Goal: Task Accomplishment & Management: Complete application form

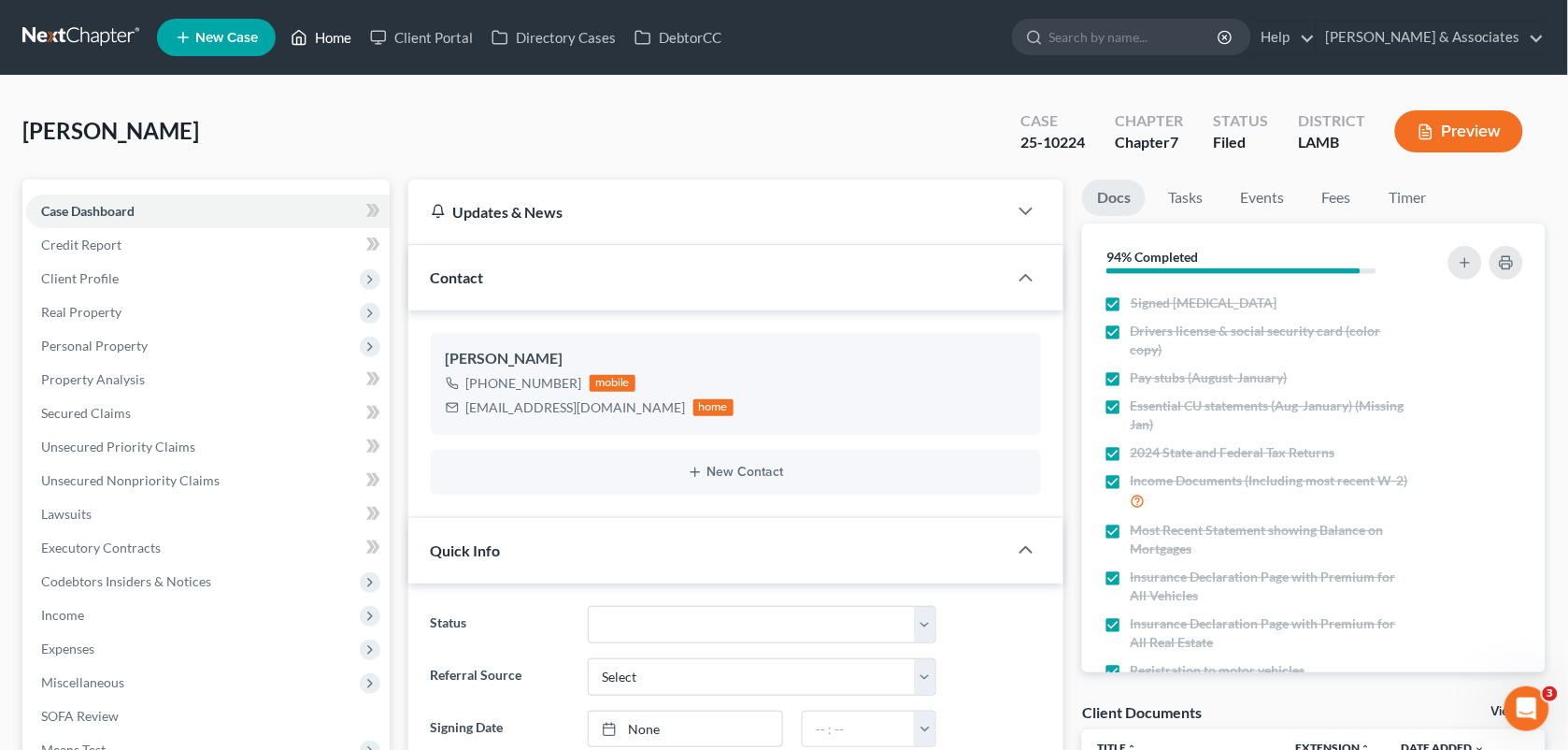
click at [315, 35] on link "Home" at bounding box center [321, 38] width 79 height 34
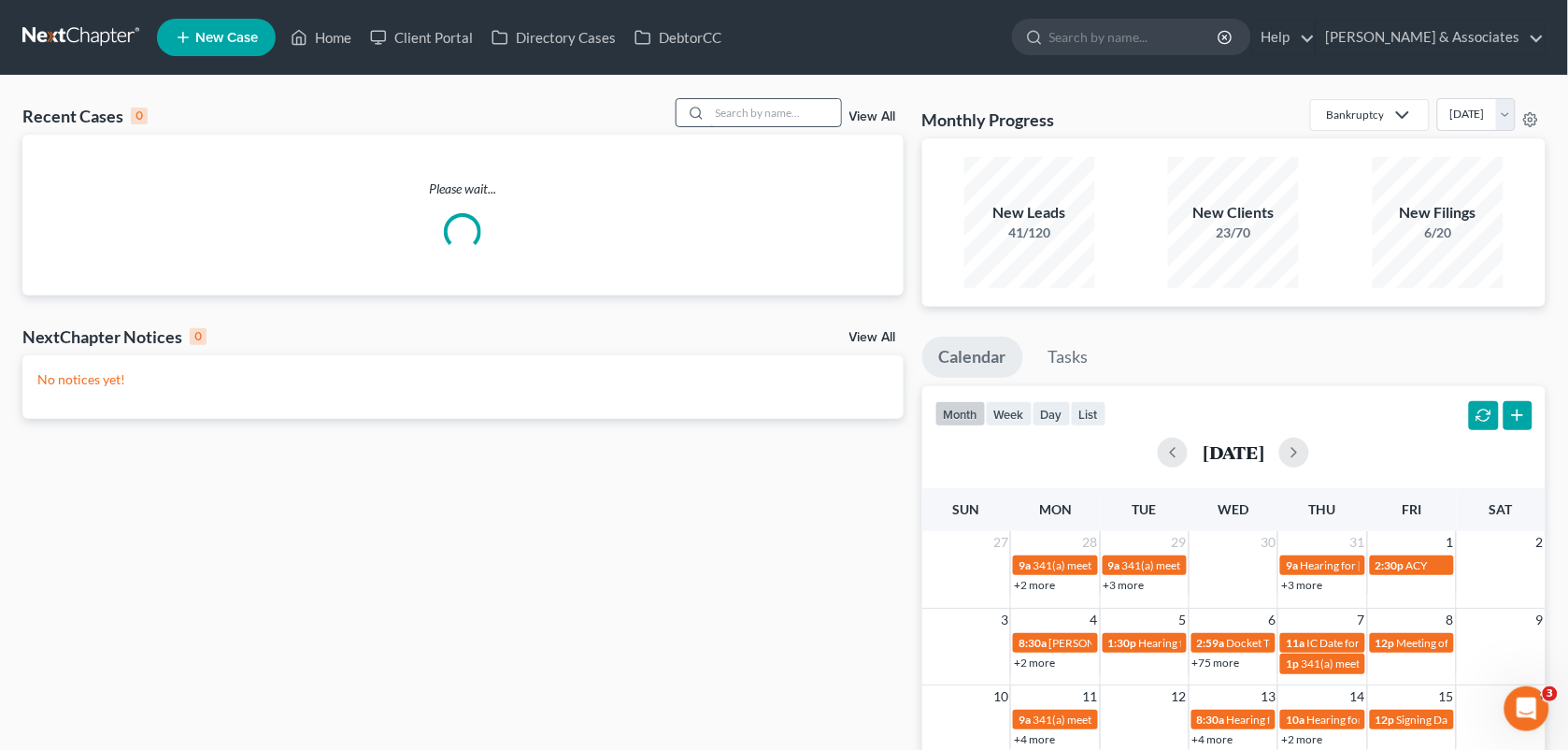
click at [712, 117] on input "search" at bounding box center [775, 112] width 131 height 27
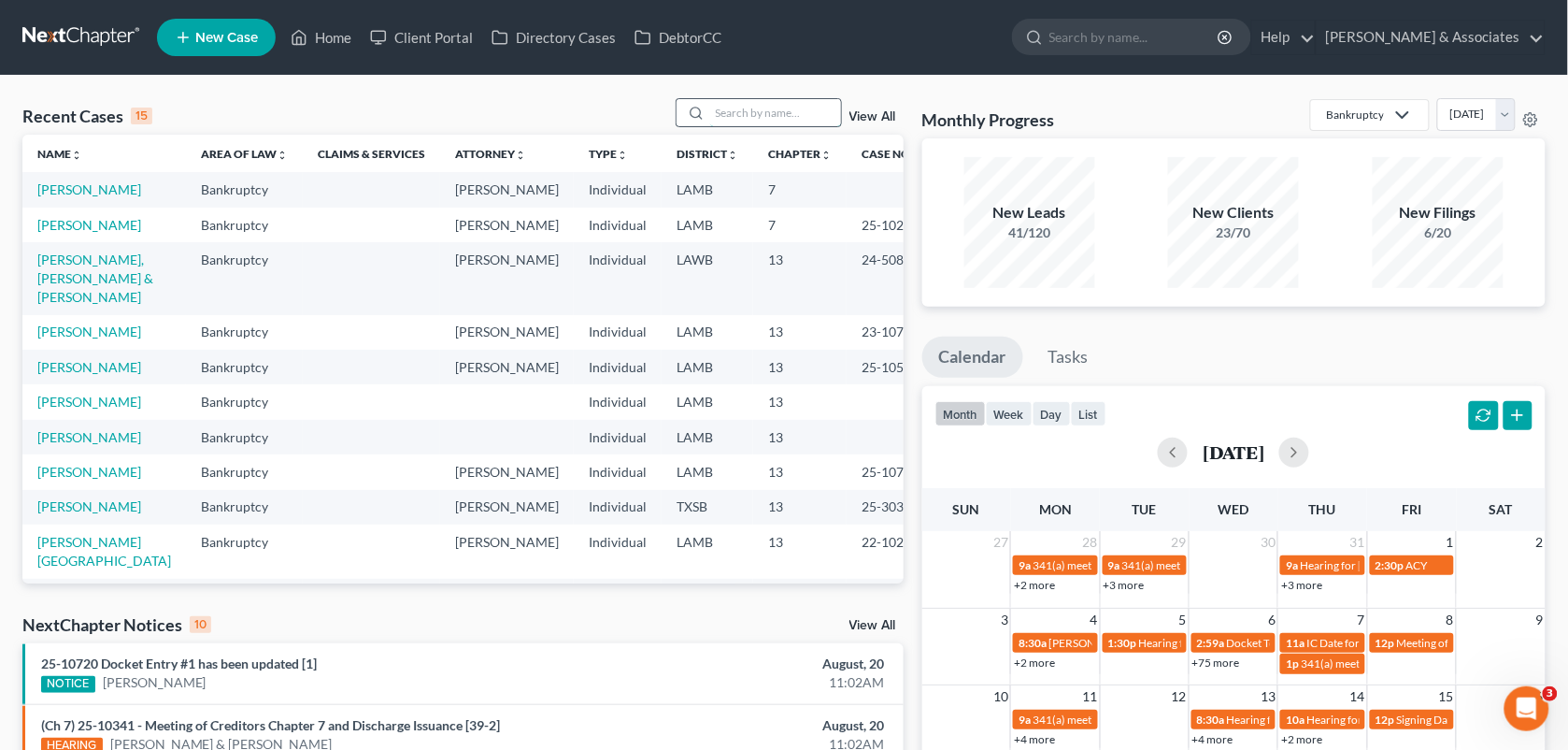
click at [757, 107] on input "search" at bounding box center [775, 112] width 131 height 27
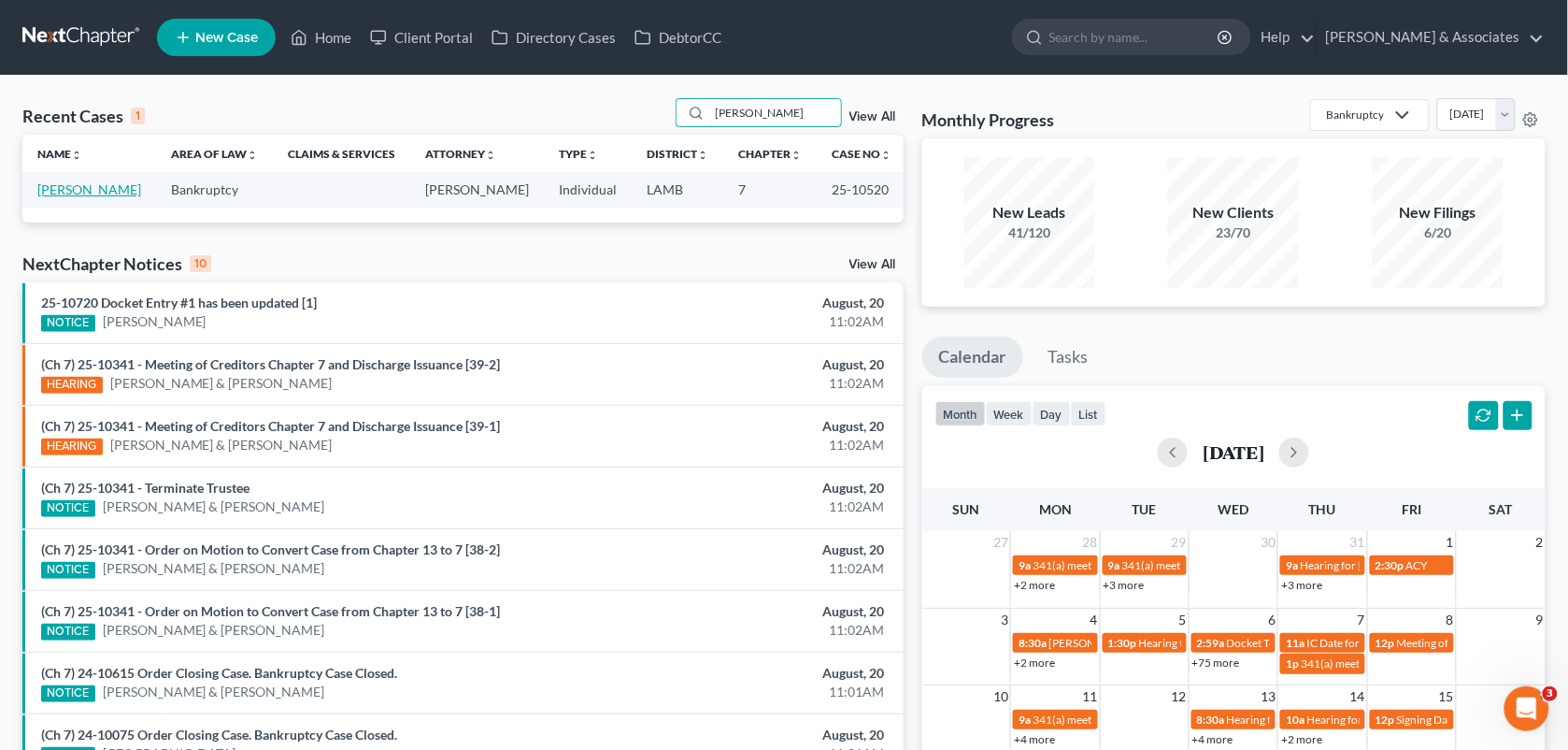
type input "[PERSON_NAME]"
click at [100, 193] on link "[PERSON_NAME]" at bounding box center [89, 188] width 104 height 16
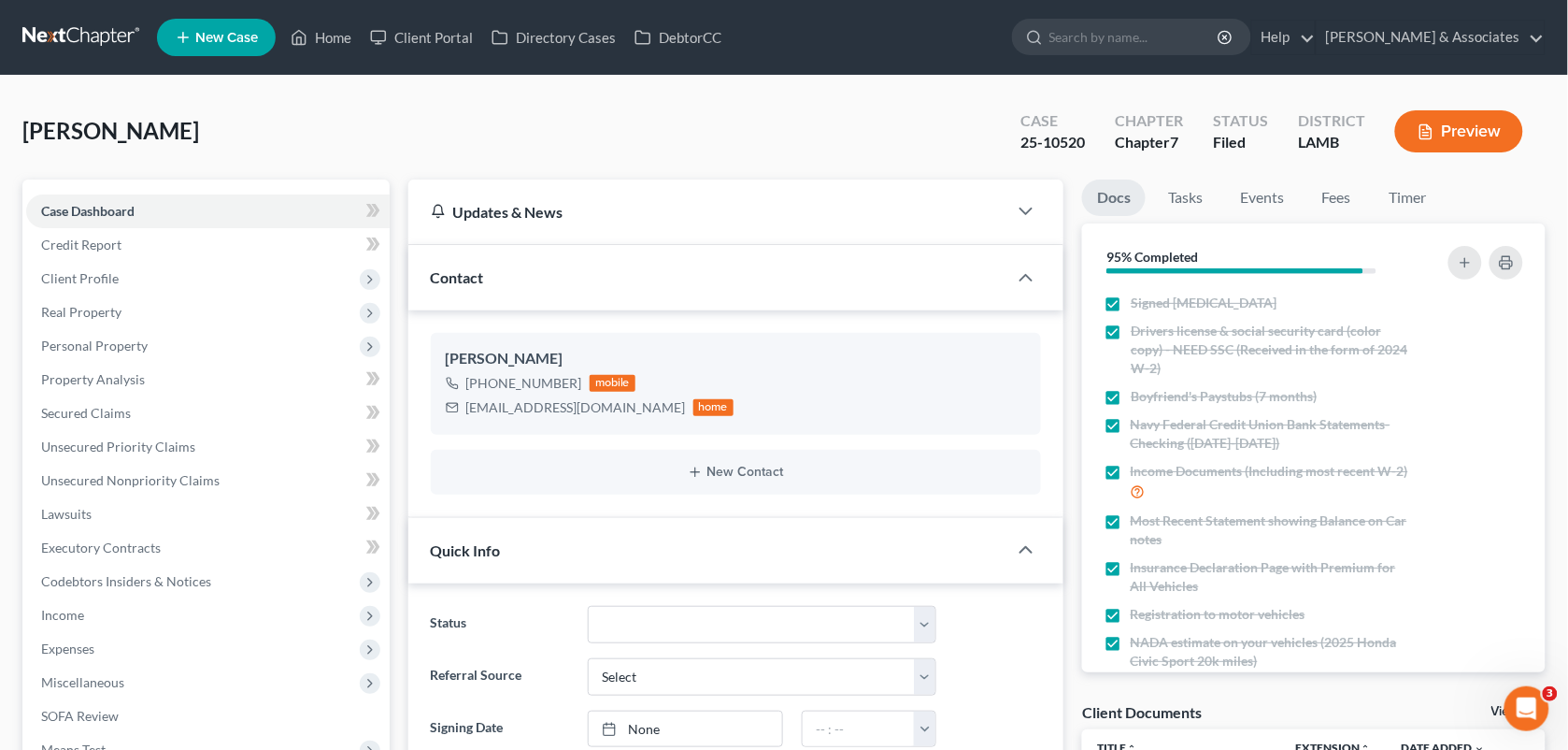
scroll to position [3010, 0]
click at [134, 271] on span "Client Profile" at bounding box center [208, 279] width 364 height 34
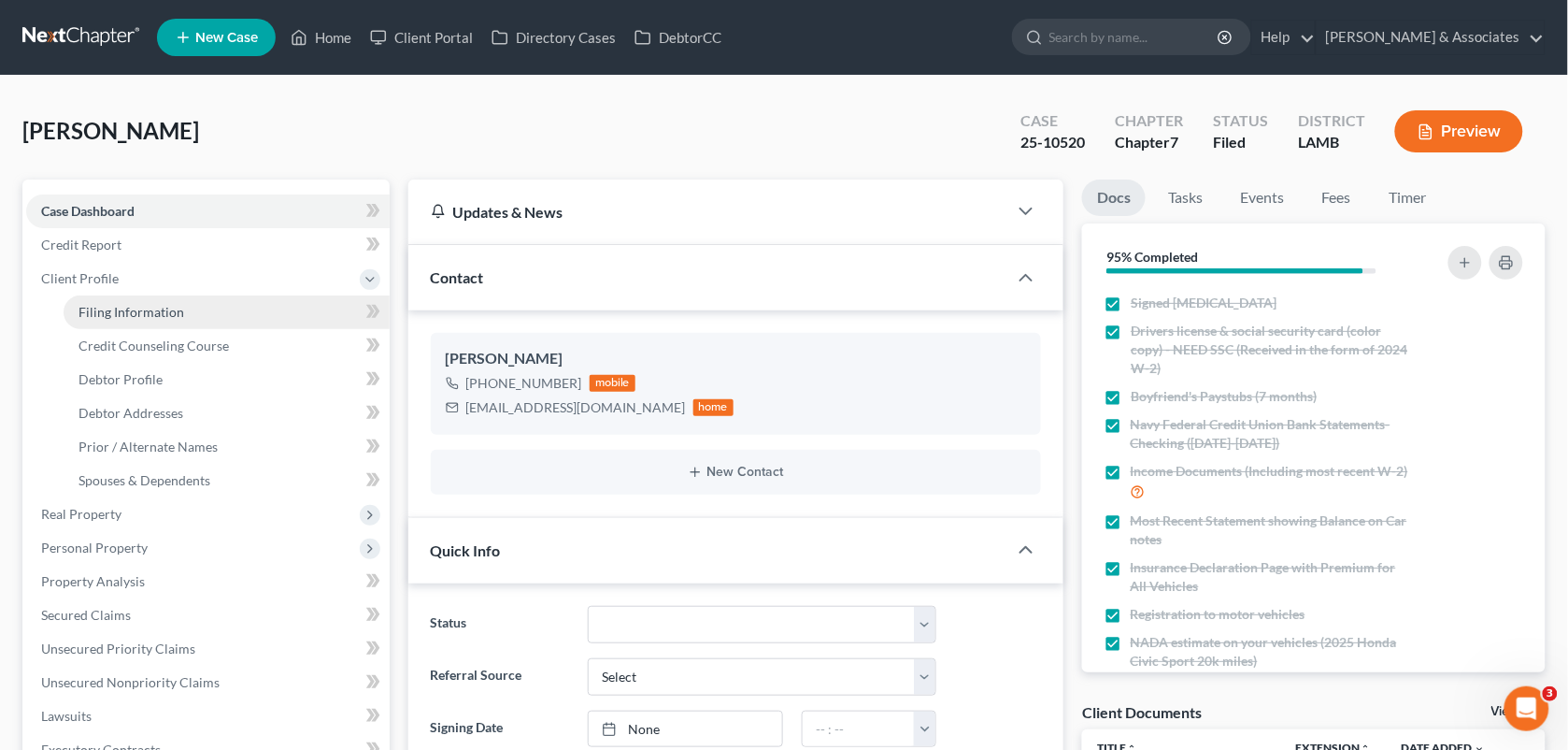
click at [137, 314] on span "Filing Information" at bounding box center [131, 311] width 105 height 16
select select "1"
select select "0"
select select "19"
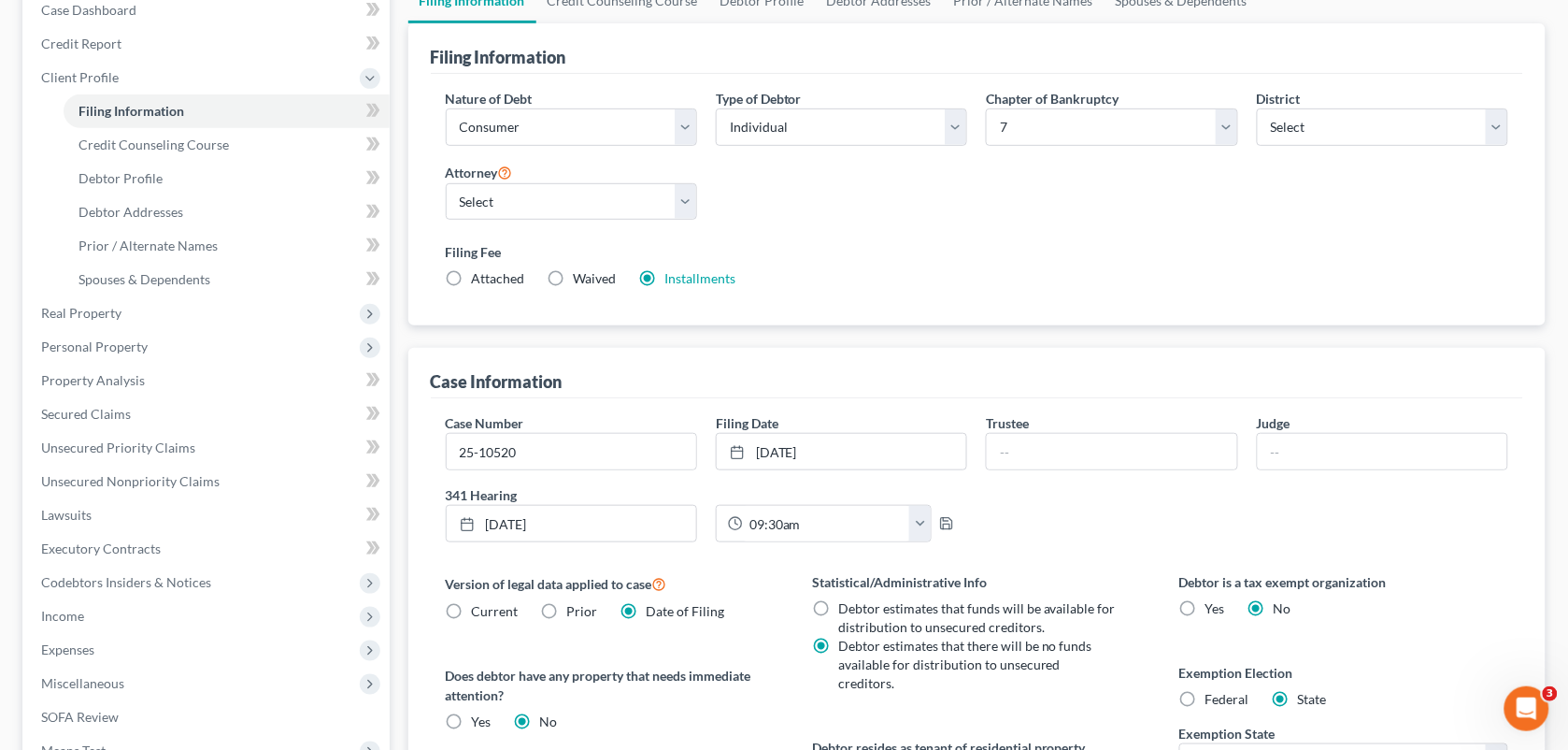
scroll to position [199, 0]
click at [157, 174] on span "Debtor Profile" at bounding box center [120, 180] width 84 height 16
select select "0"
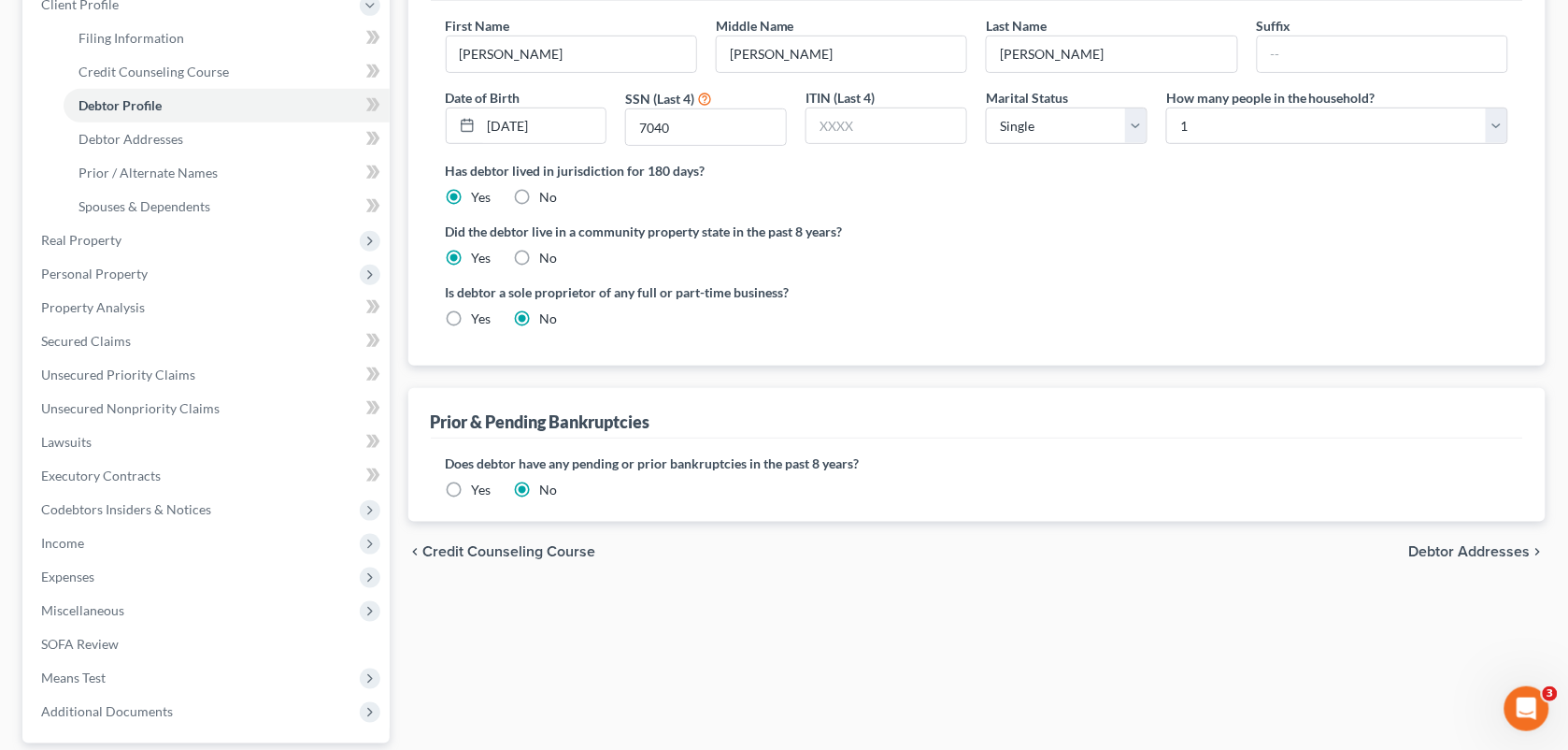
scroll to position [276, 0]
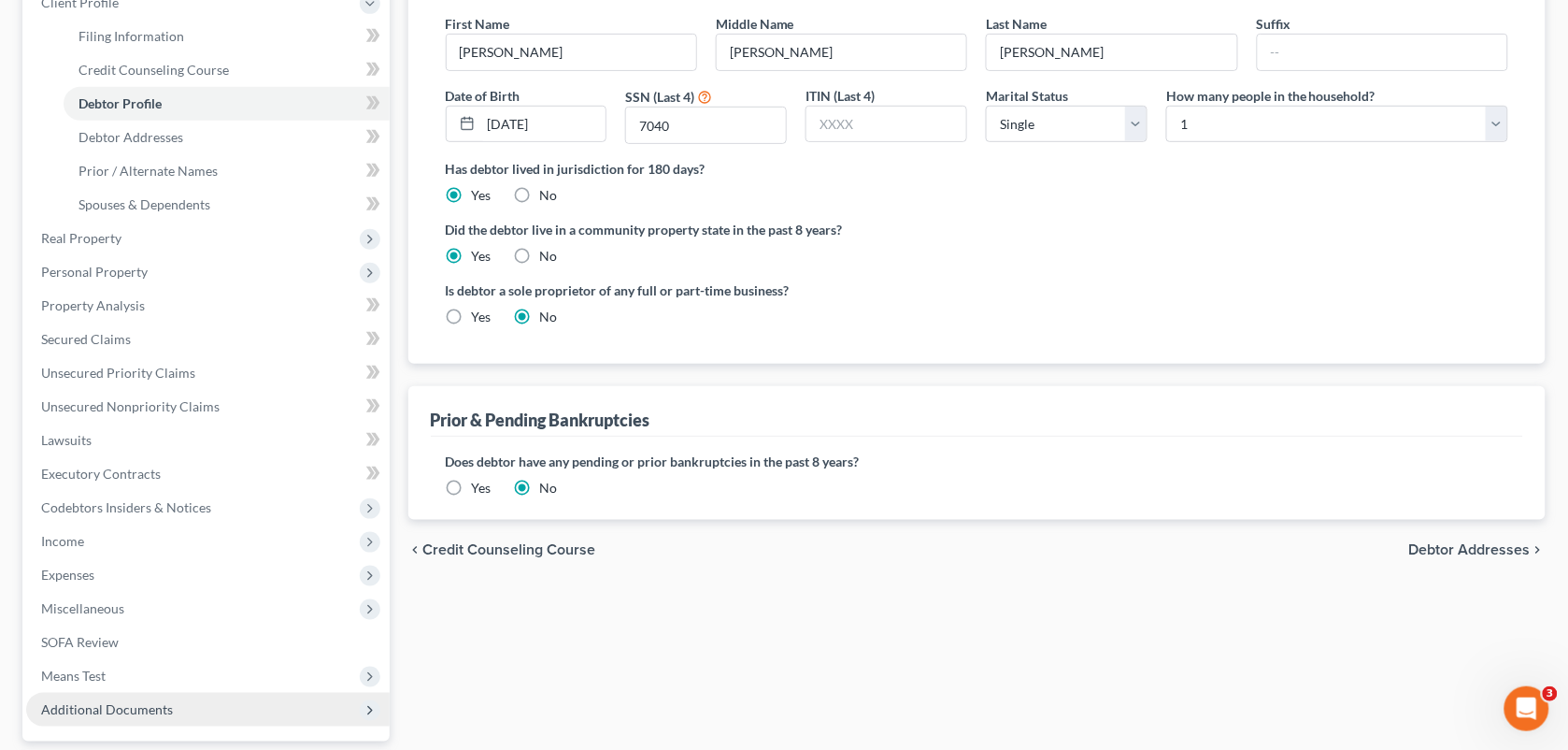
click at [121, 722] on span "Additional Documents" at bounding box center [208, 709] width 364 height 34
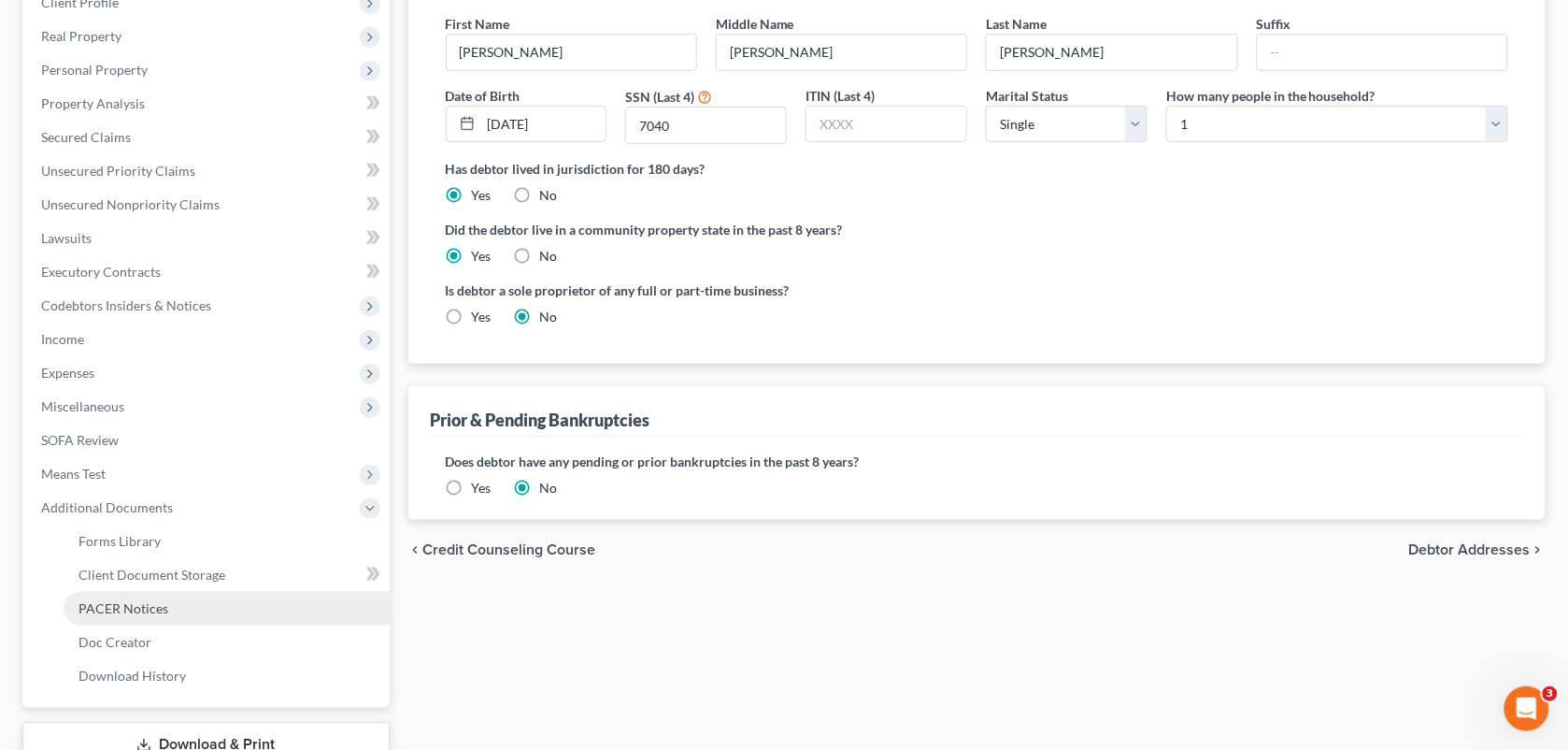
click at [122, 600] on span "PACER Notices" at bounding box center [122, 608] width 89 height 16
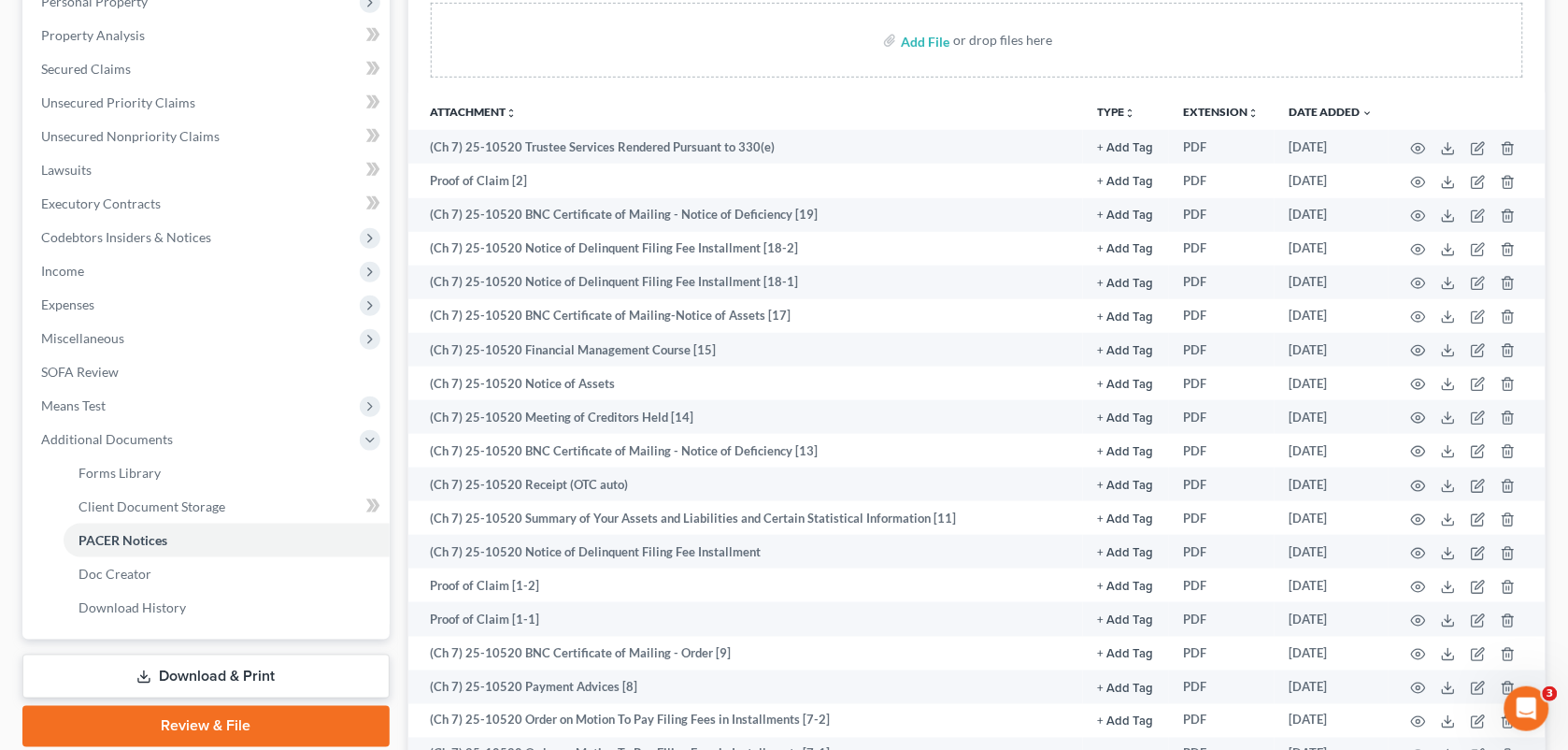
scroll to position [349, 0]
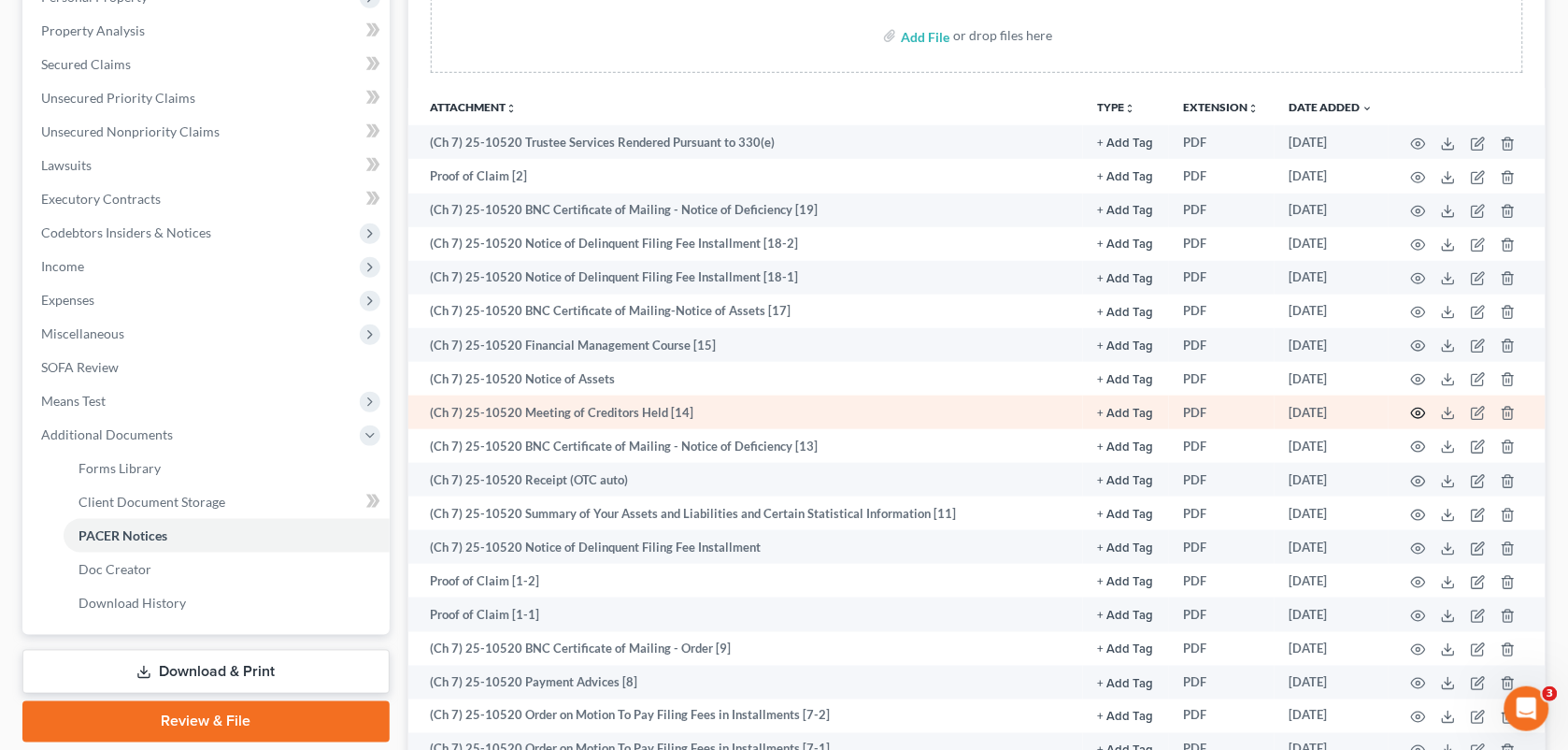
click at [1420, 412] on icon "button" at bounding box center [1418, 414] width 15 height 15
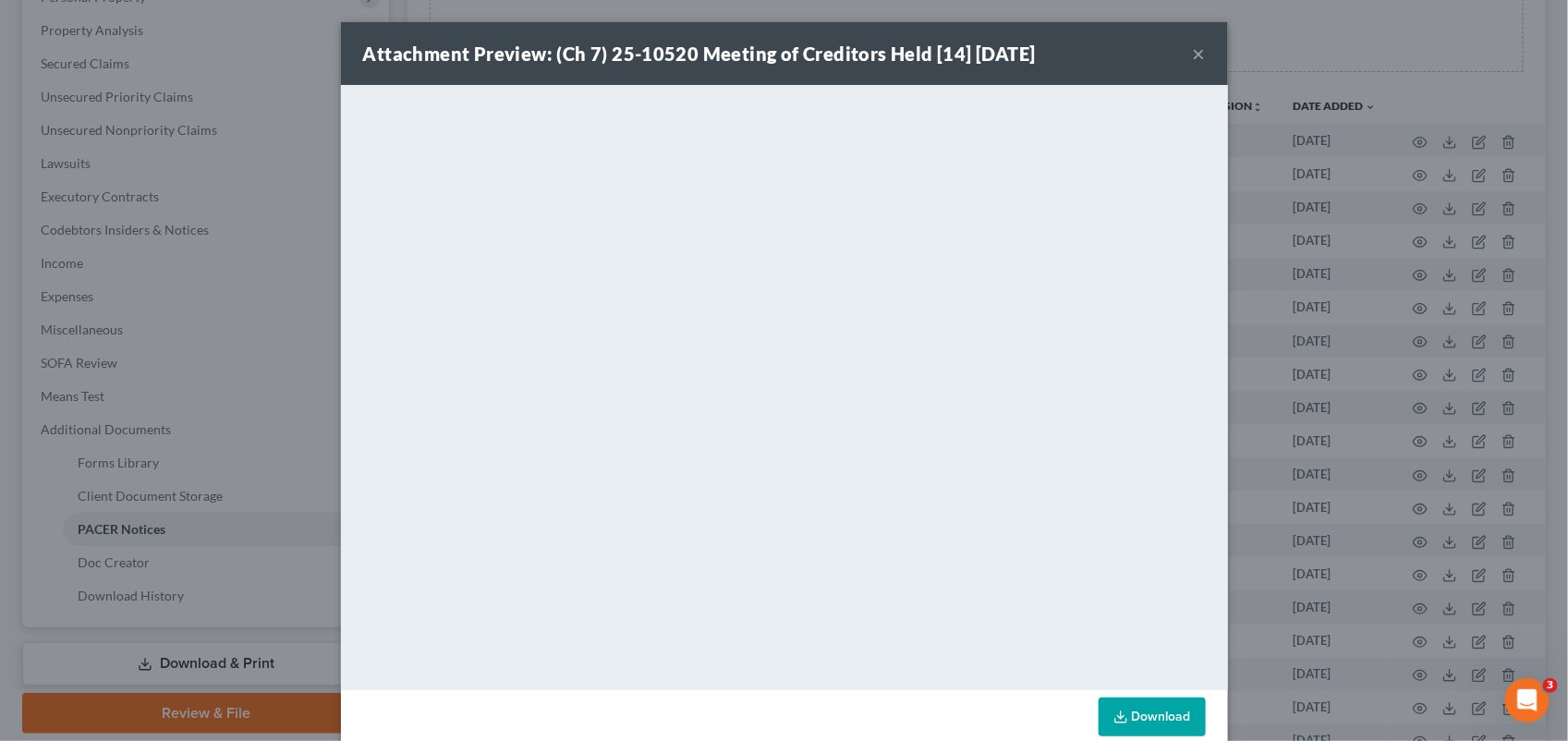
click at [1193, 57] on button "×" at bounding box center [1199, 54] width 13 height 22
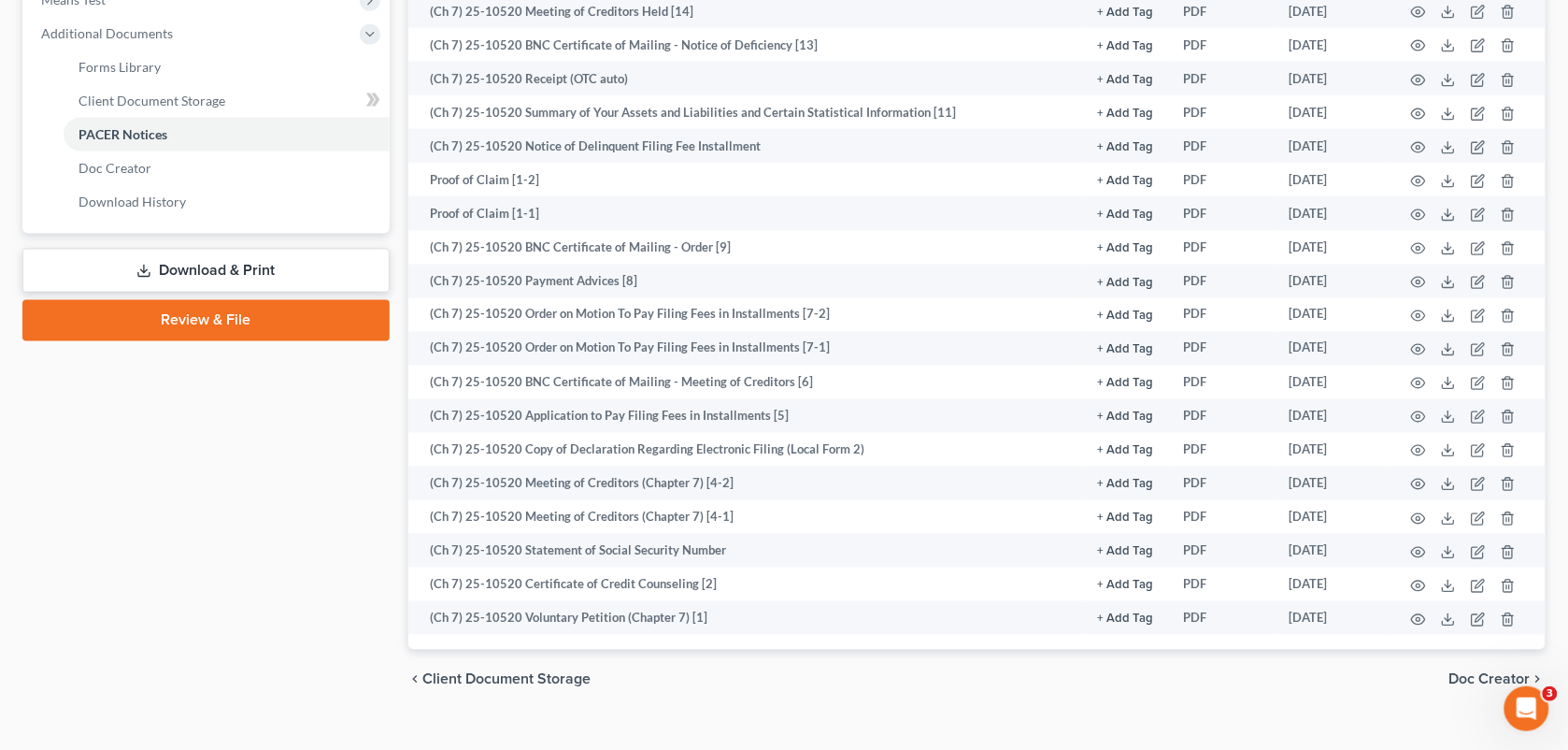
scroll to position [753, 0]
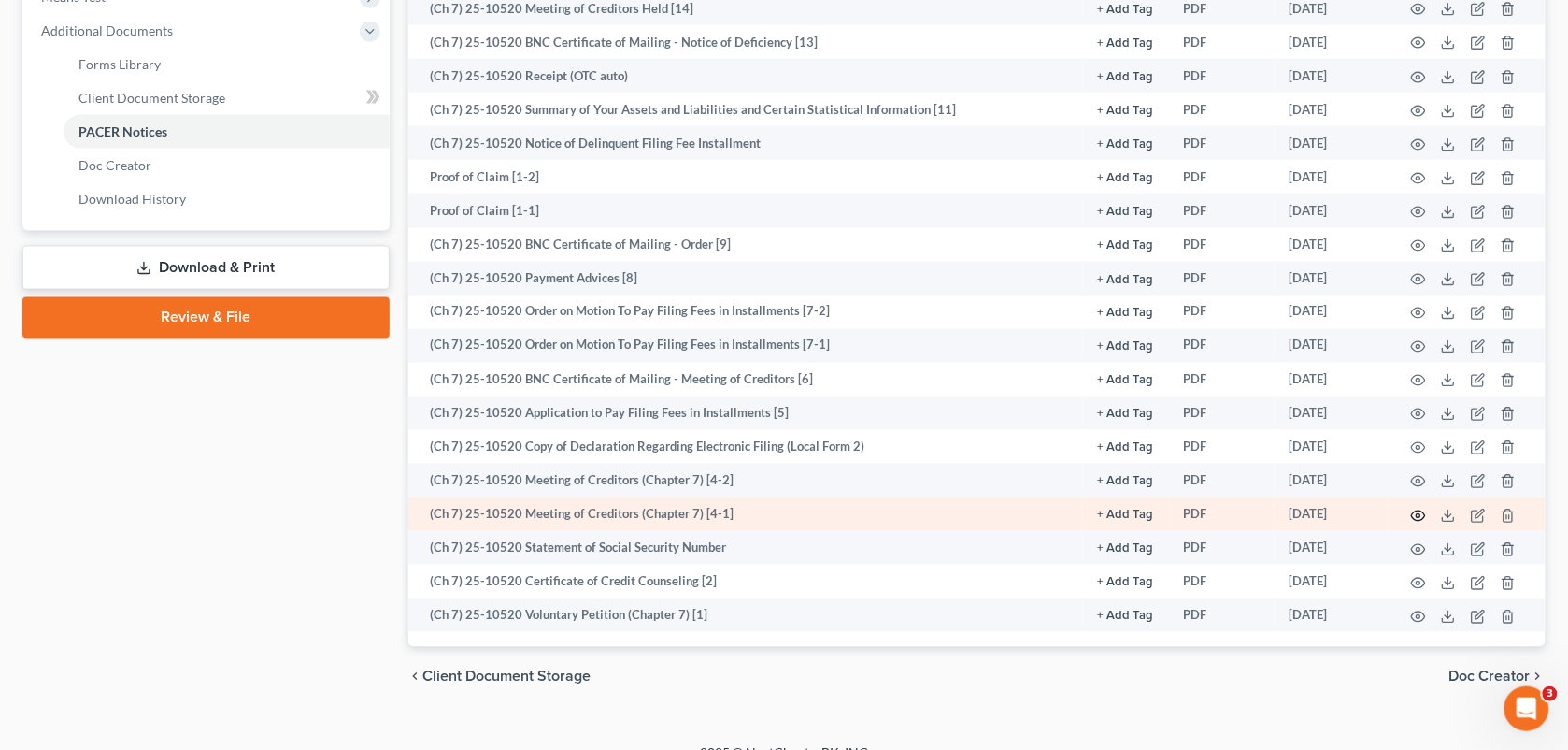
click at [1416, 510] on icon "button" at bounding box center [1418, 516] width 15 height 15
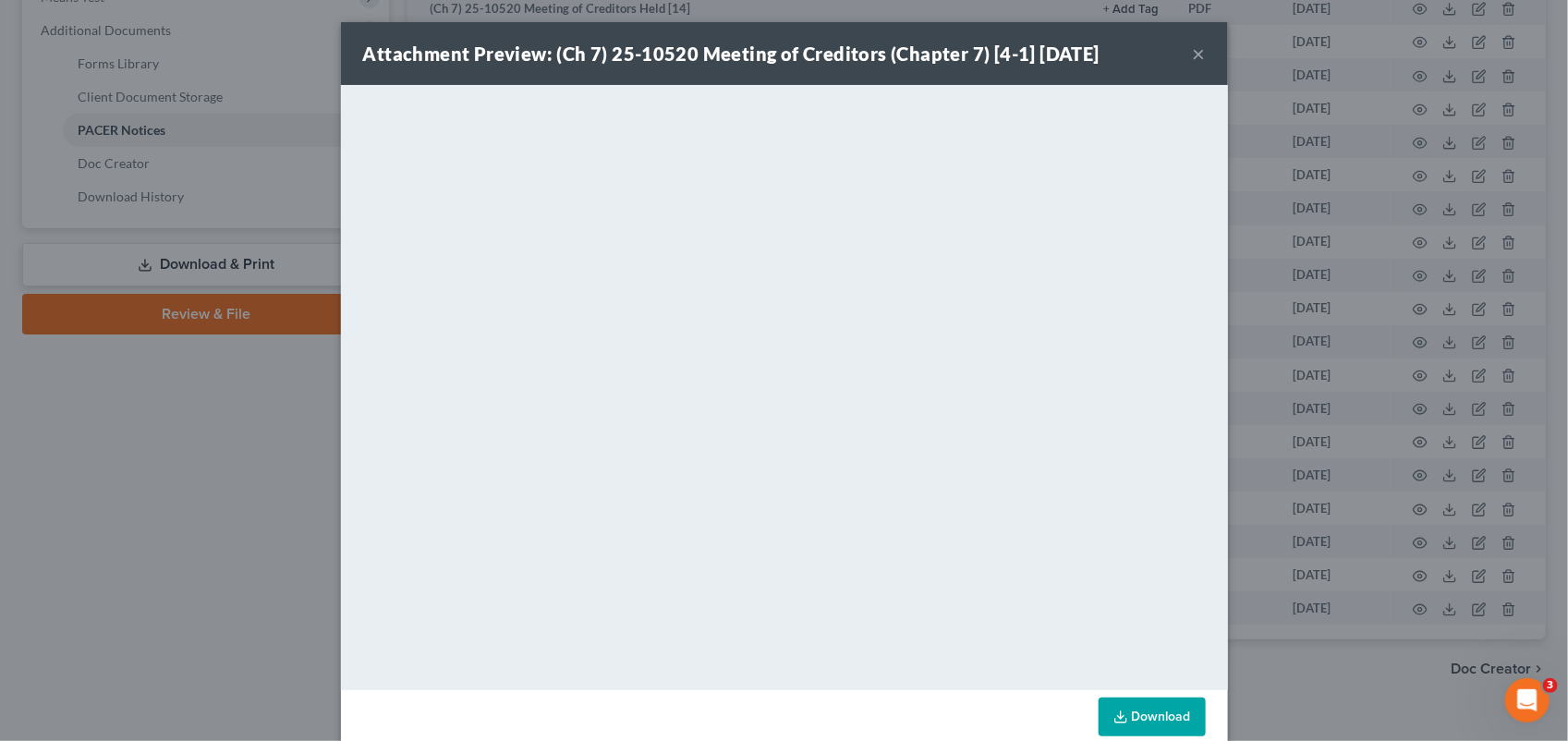
click at [1193, 43] on button "×" at bounding box center [1199, 54] width 13 height 22
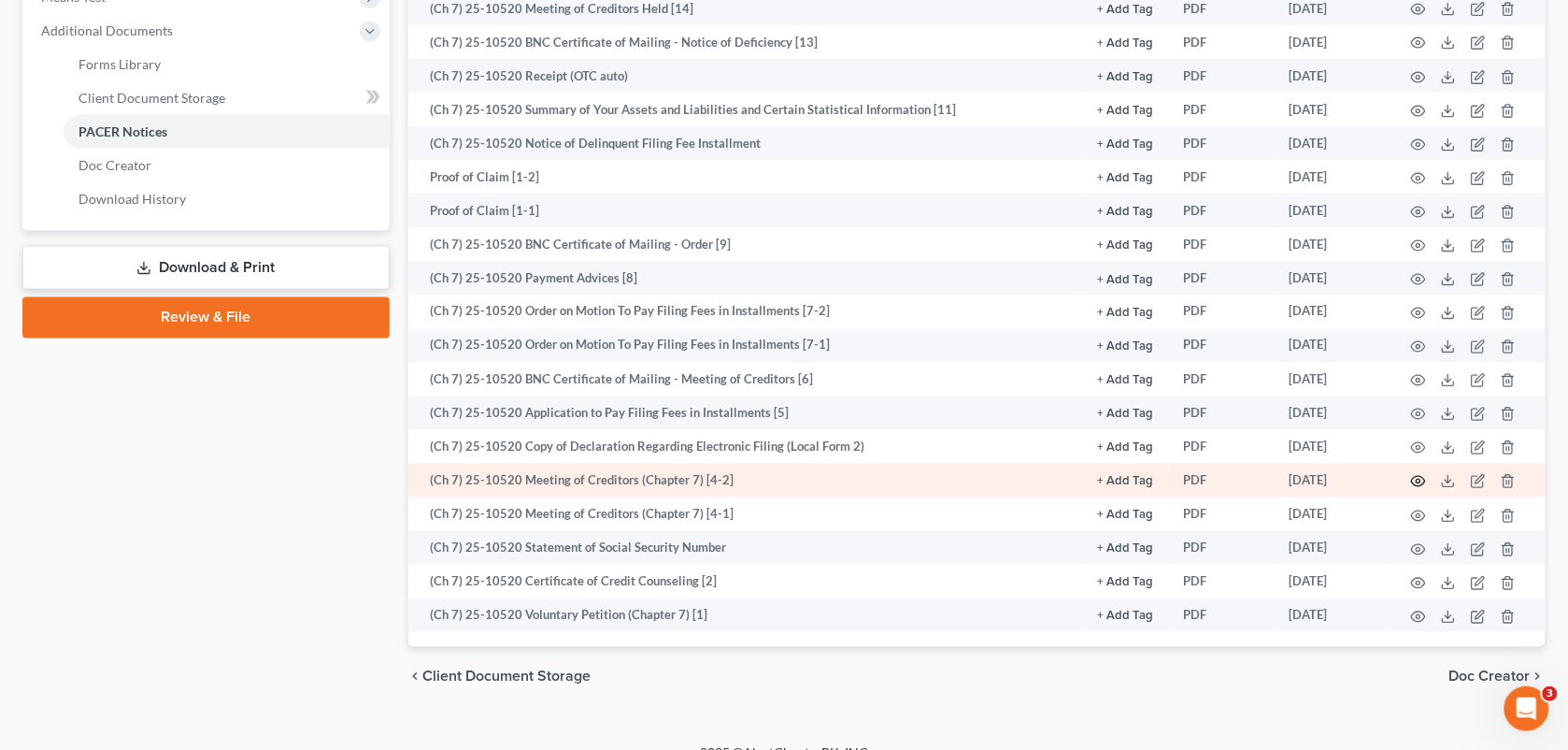
click at [1414, 478] on icon "button" at bounding box center [1418, 481] width 15 height 15
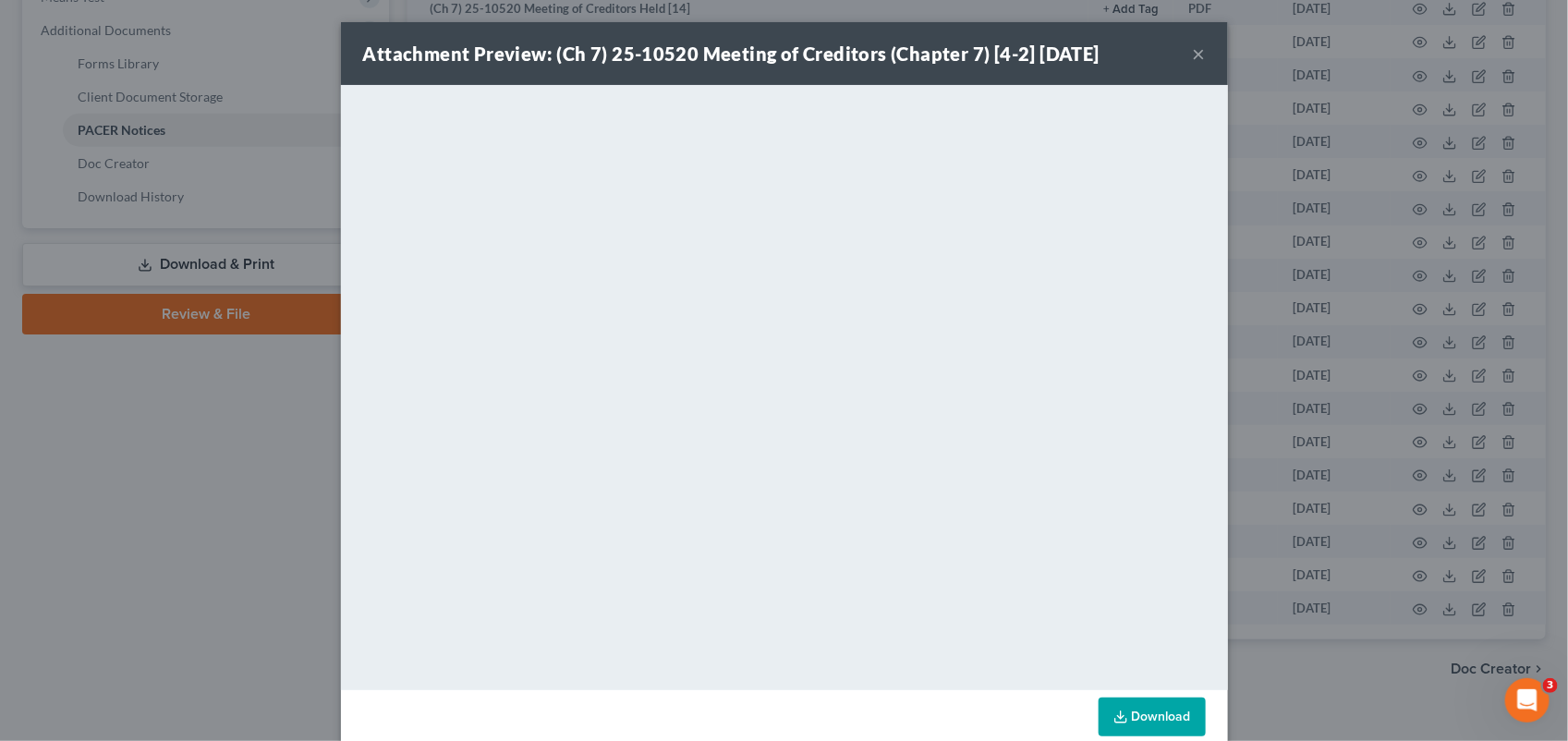
click at [1193, 56] on button "×" at bounding box center [1199, 54] width 13 height 22
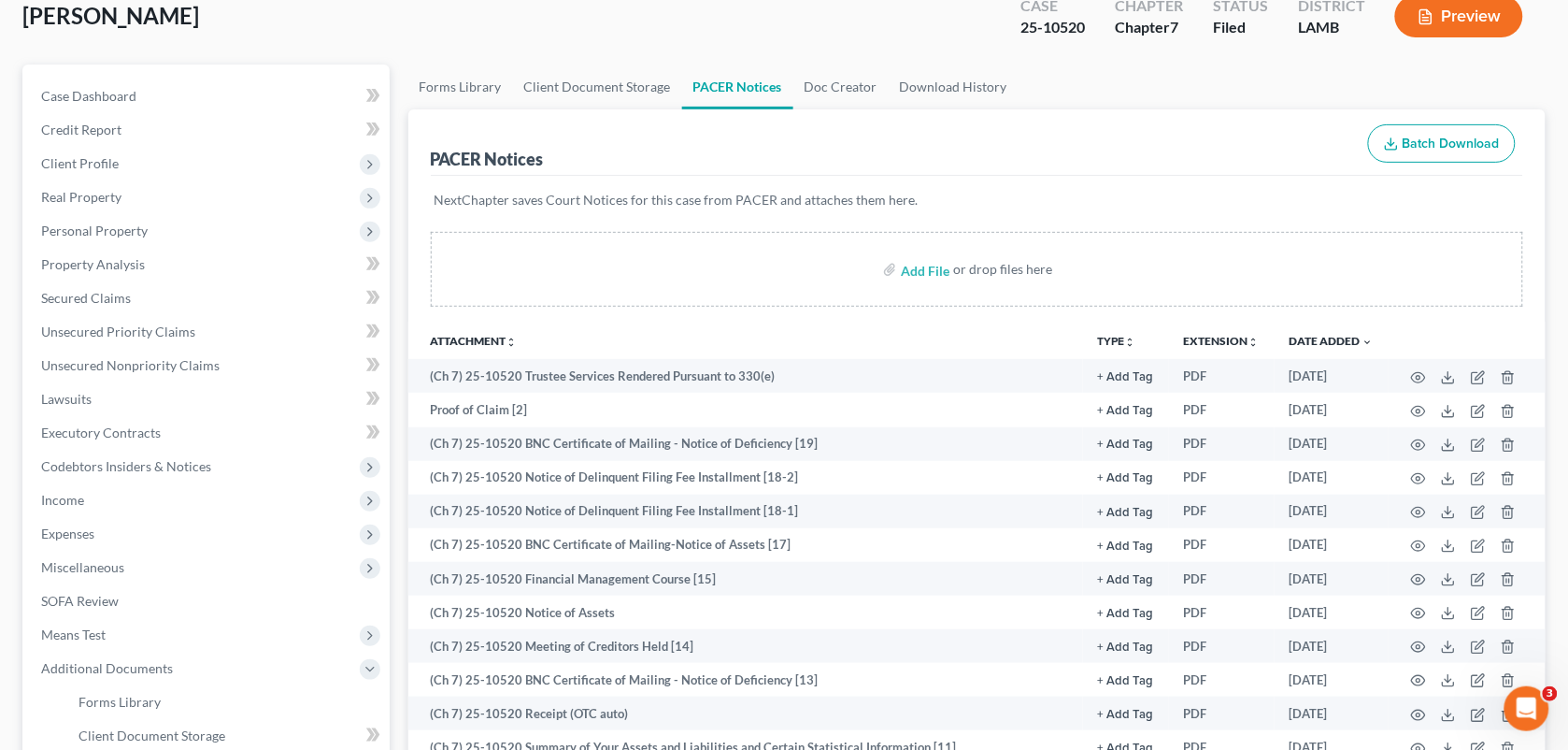
scroll to position [105, 0]
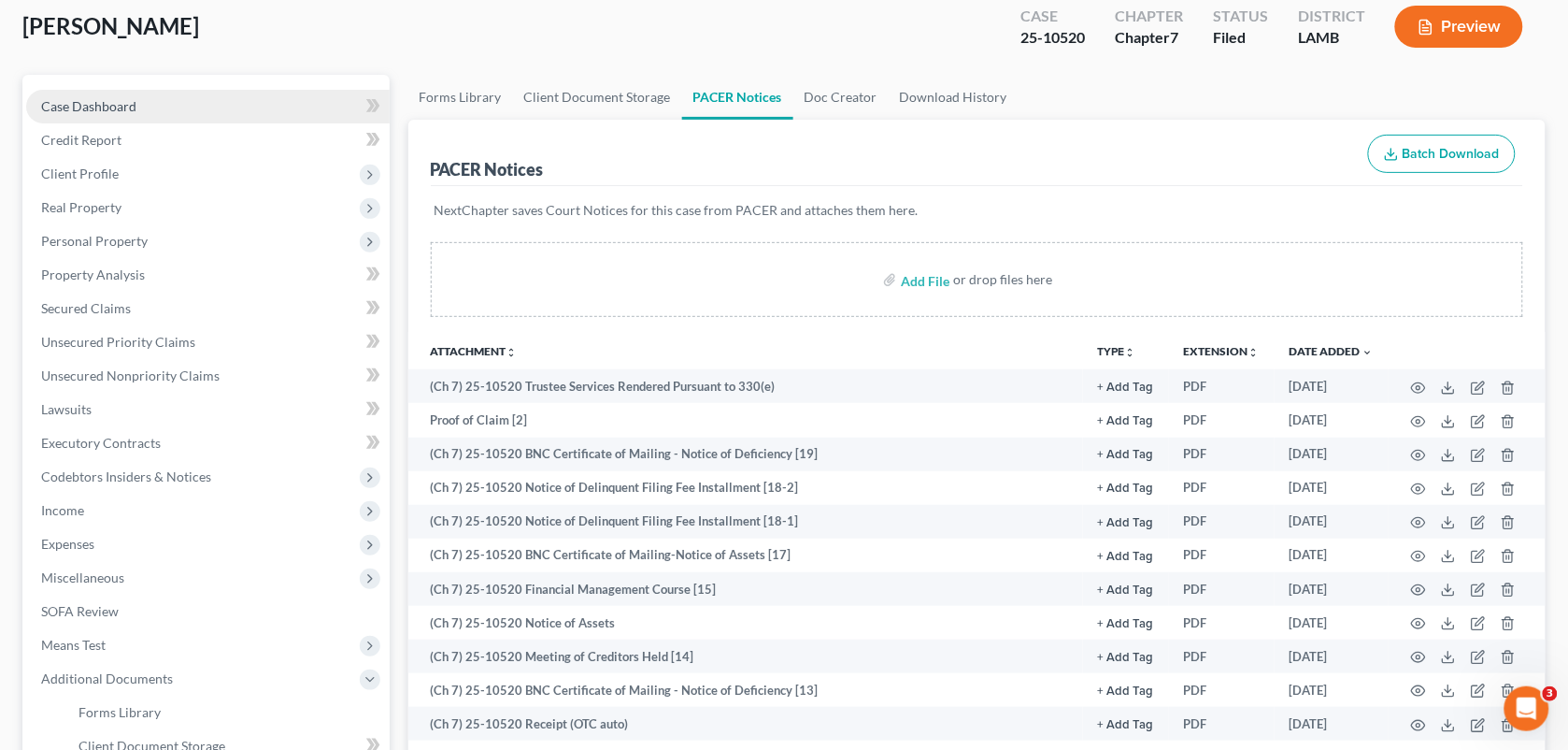
click at [133, 93] on link "Case Dashboard" at bounding box center [208, 106] width 364 height 34
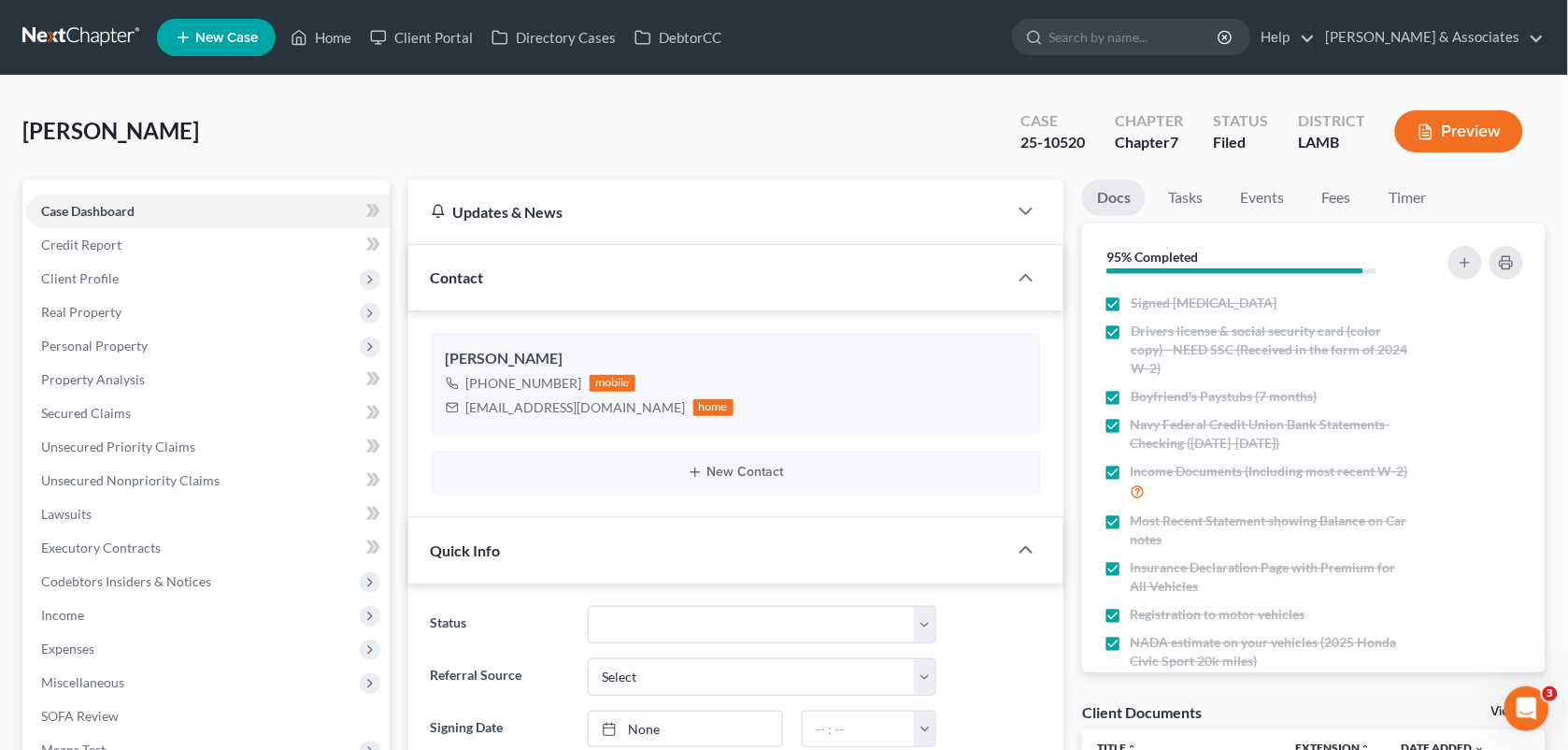
scroll to position [3010, 0]
click at [110, 251] on link "Credit Report" at bounding box center [208, 245] width 364 height 34
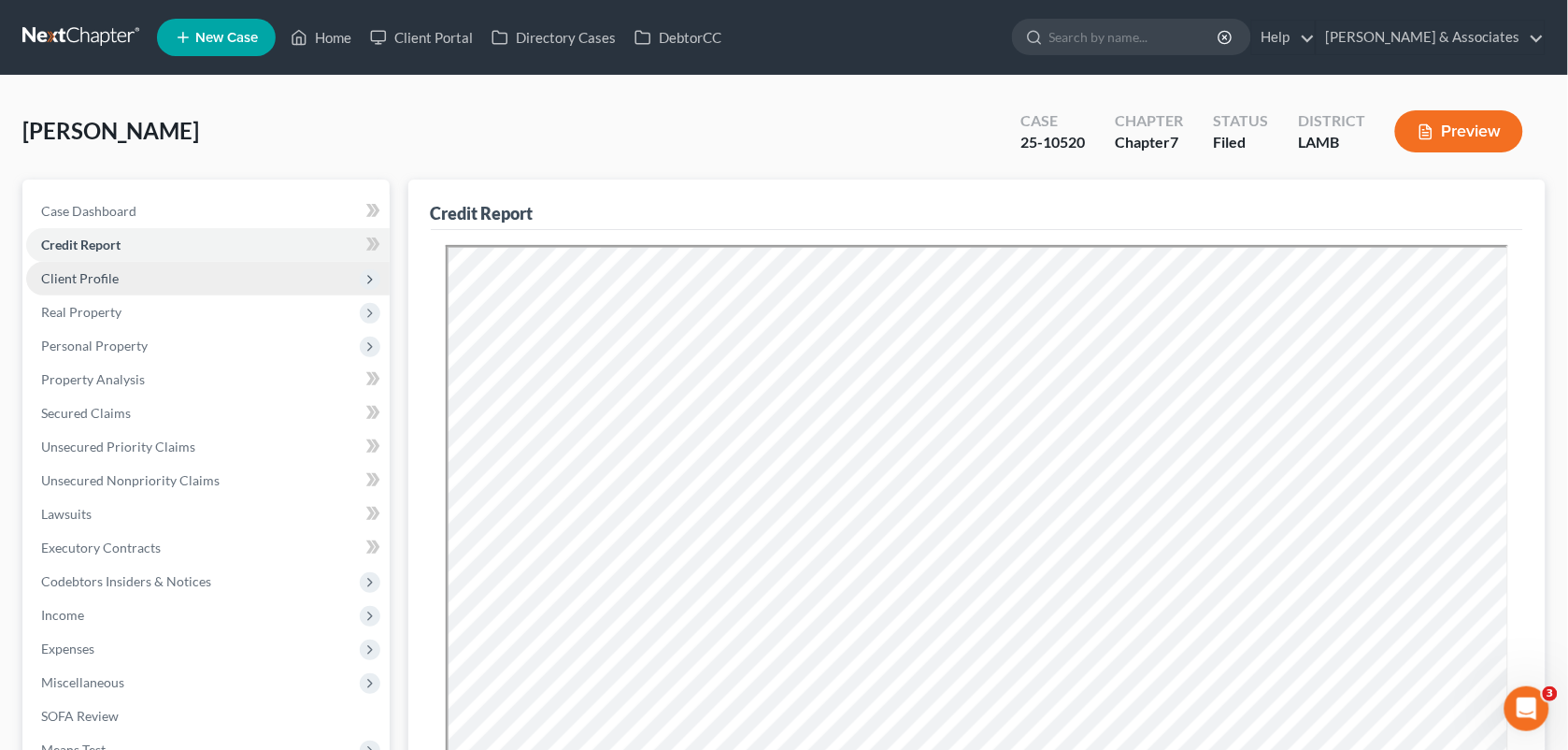
click at [103, 285] on span "Client Profile" at bounding box center [208, 279] width 364 height 34
click at [127, 274] on span "Client Profile" at bounding box center [208, 279] width 364 height 34
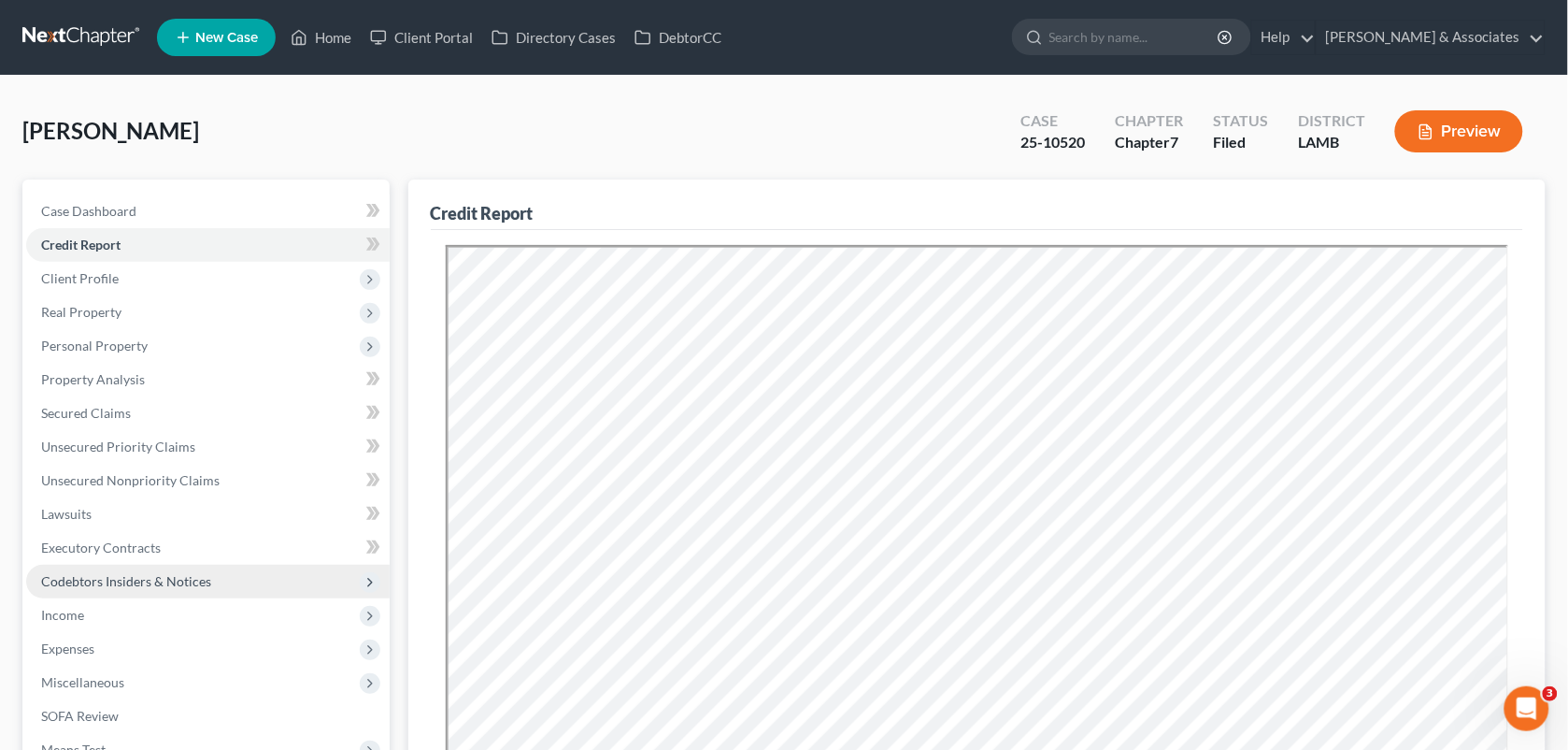
click at [174, 579] on span "Codebtors Insiders & Notices" at bounding box center [126, 580] width 170 height 16
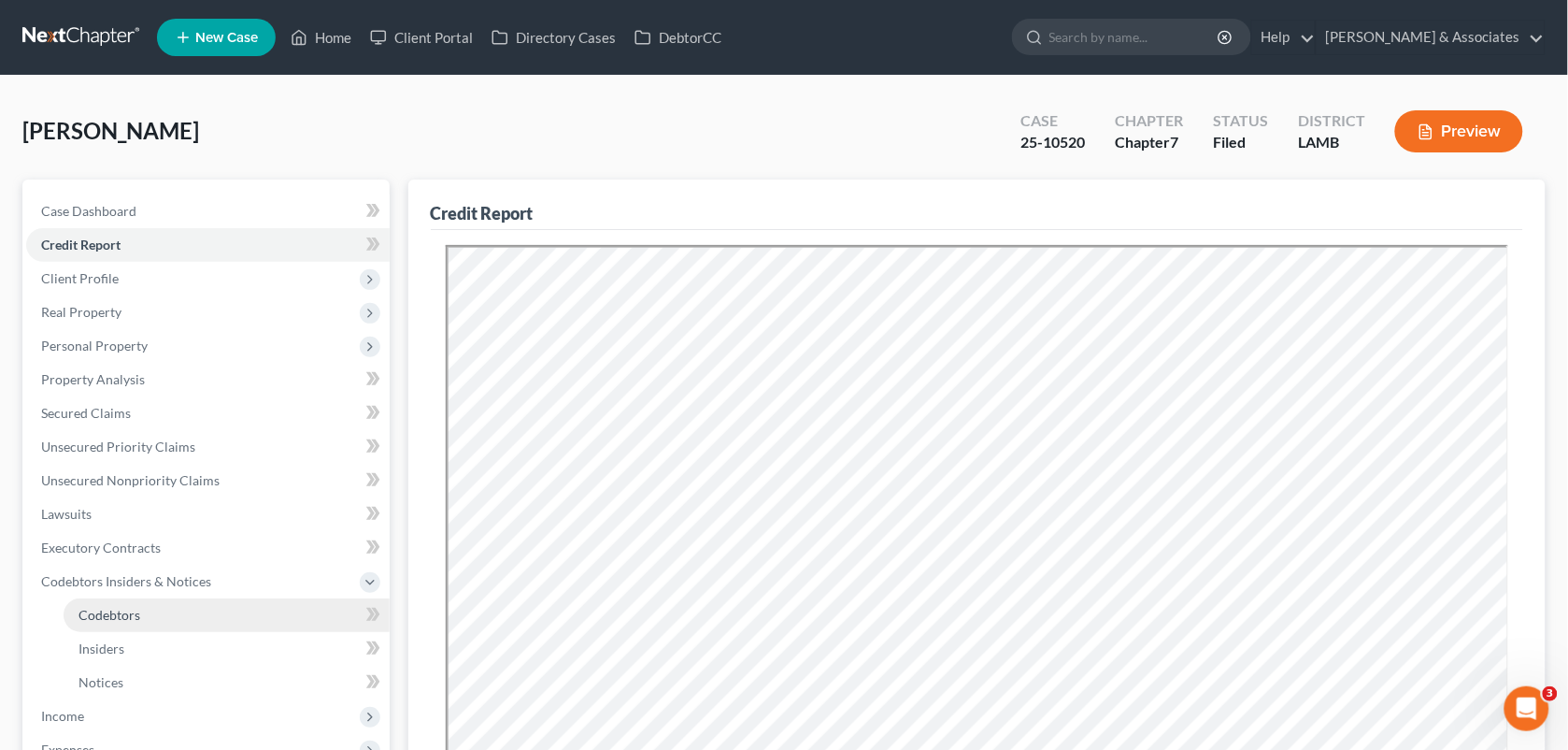
click at [156, 603] on link "Codebtors" at bounding box center [226, 615] width 326 height 34
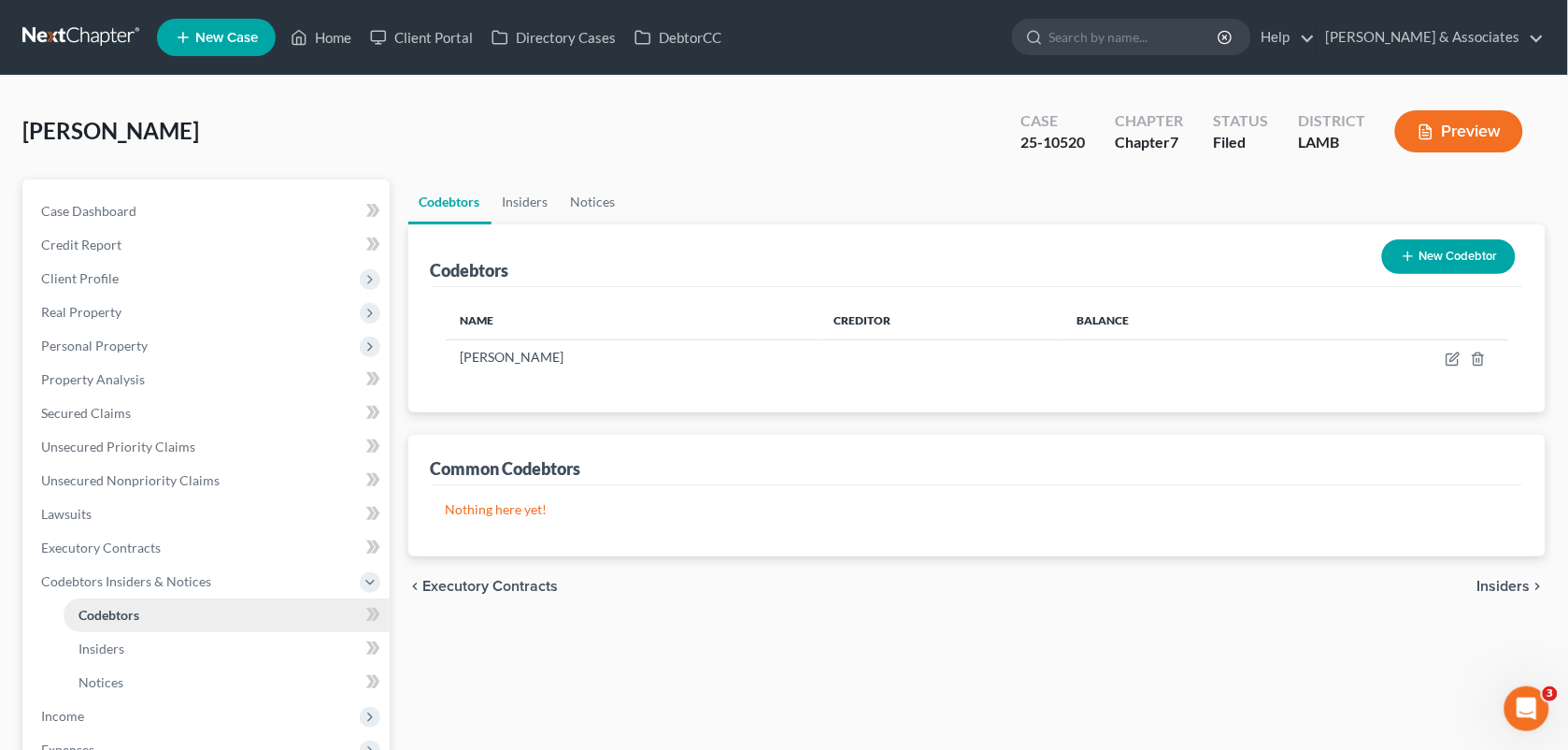
click at [128, 609] on span "Codebtors" at bounding box center [108, 614] width 60 height 16
click at [166, 577] on span "Codebtors Insiders & Notices" at bounding box center [126, 580] width 170 height 16
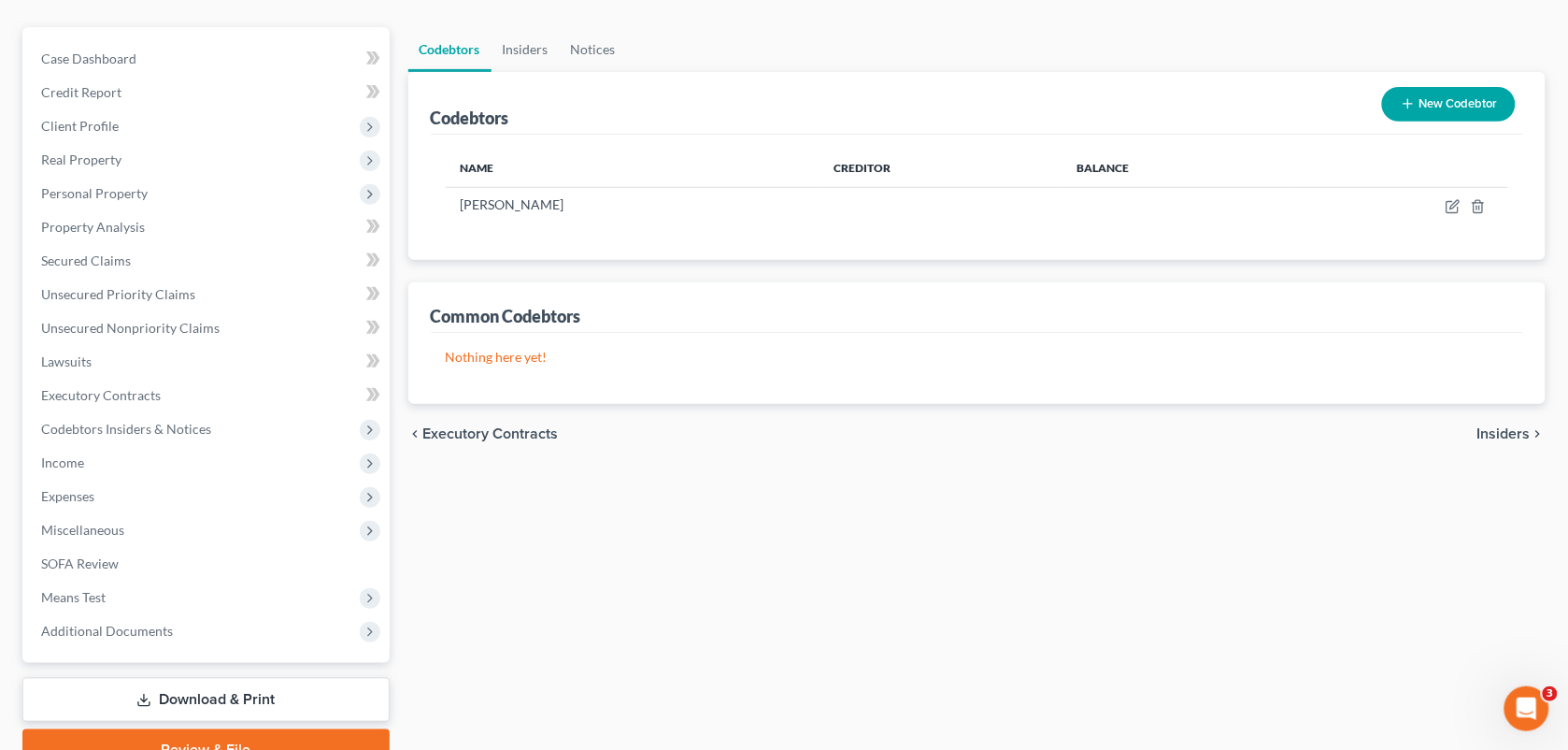
scroll to position [161, 0]
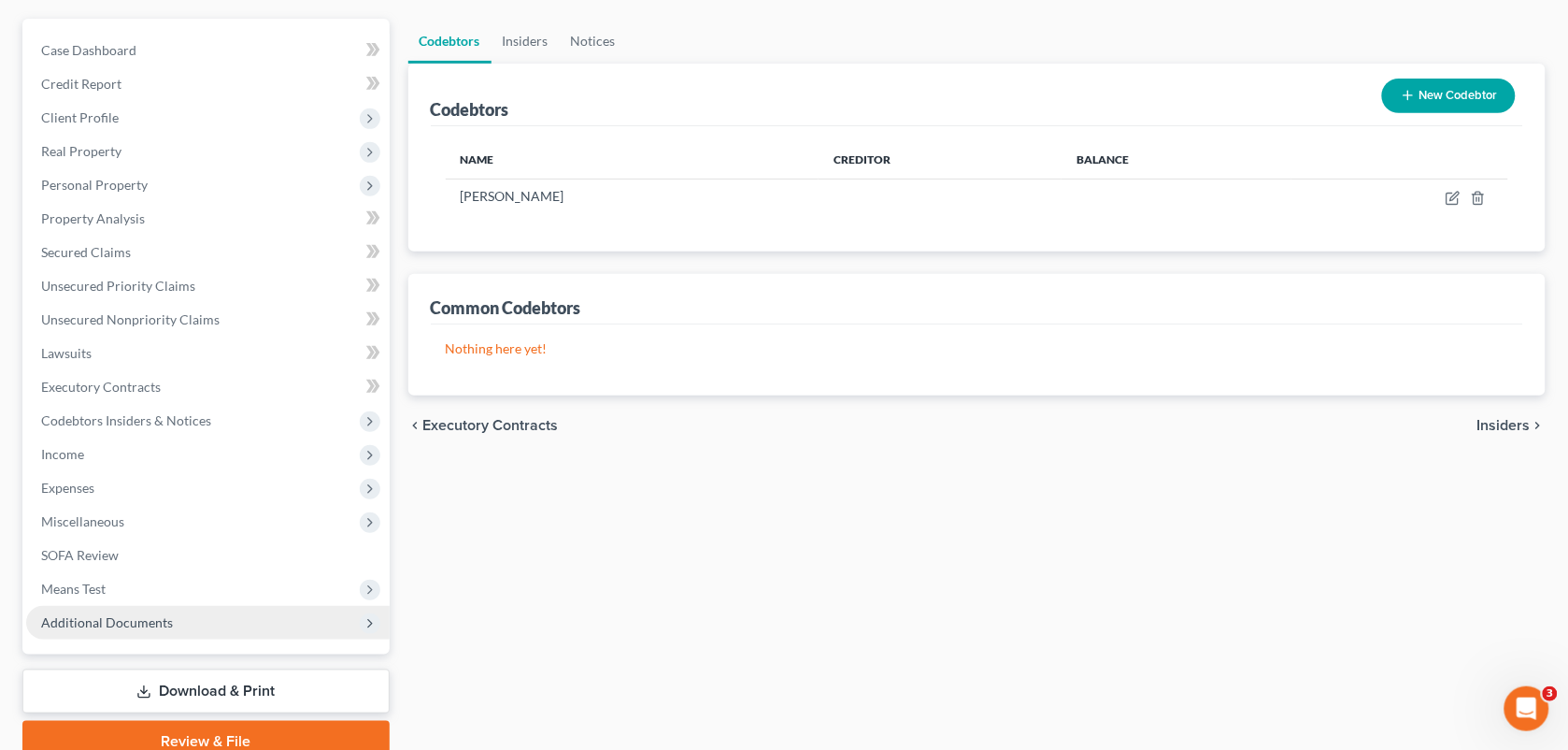
click at [208, 613] on span "Additional Documents" at bounding box center [208, 623] width 364 height 34
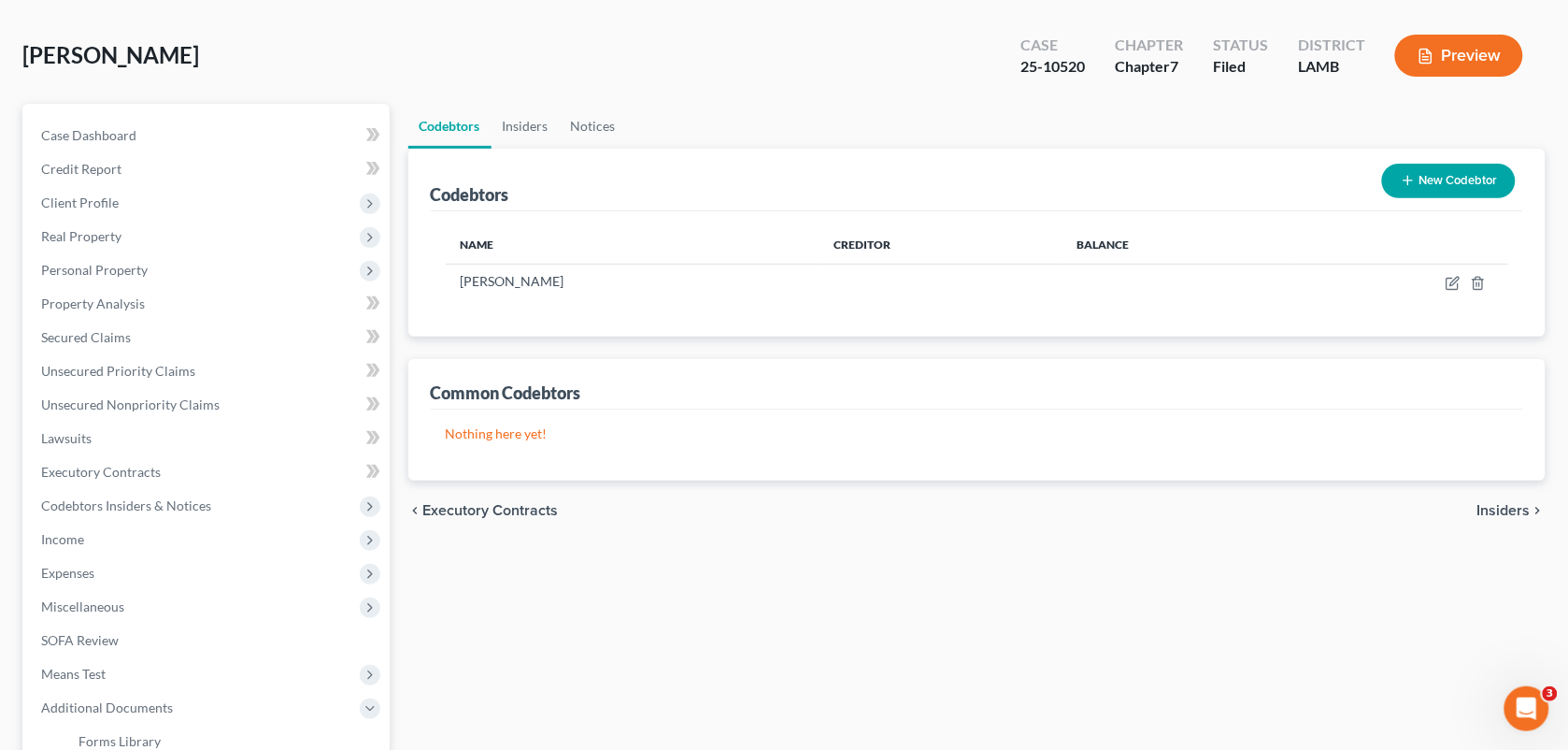
scroll to position [52, 0]
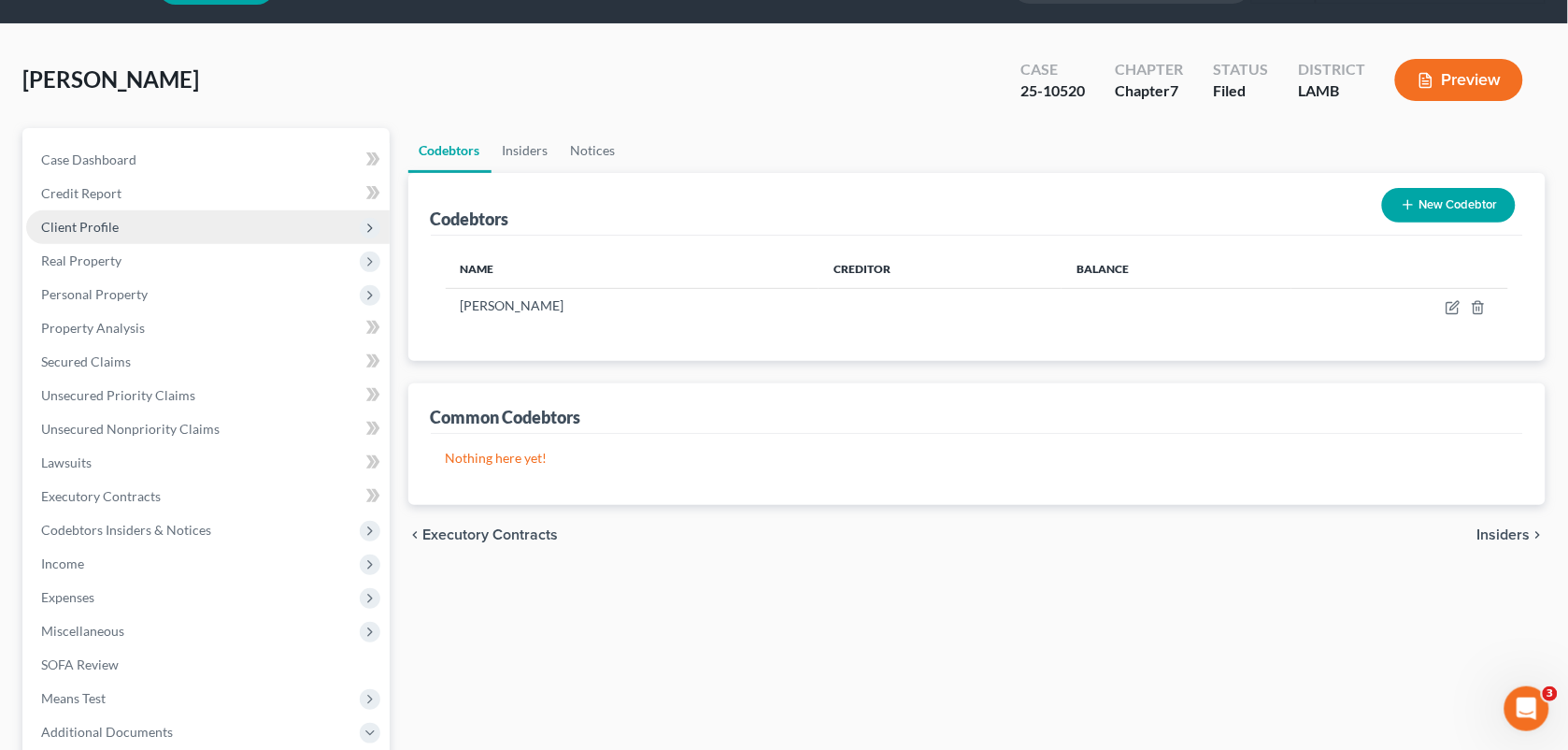
click at [121, 217] on span "Client Profile" at bounding box center [208, 227] width 364 height 34
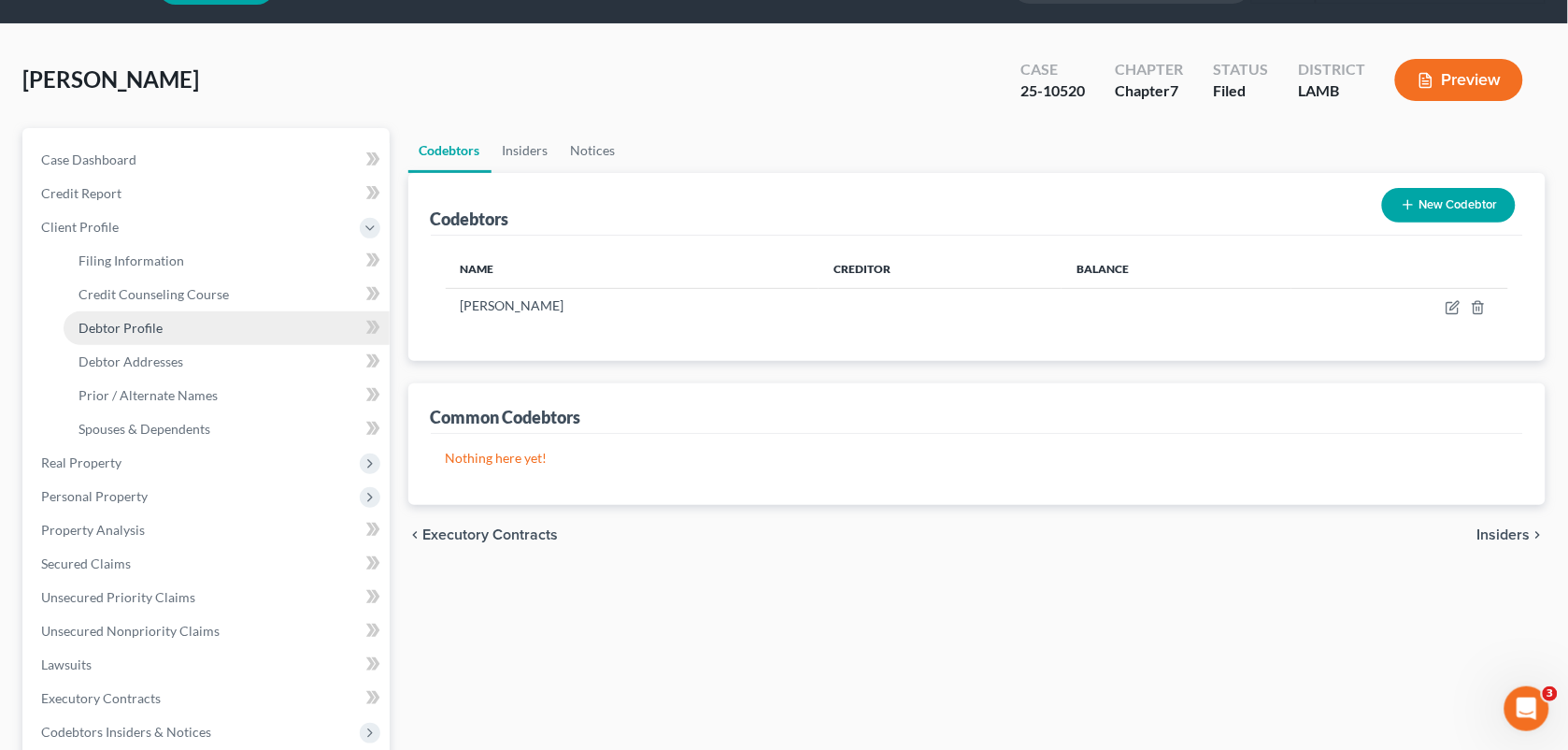
click at [141, 334] on link "Debtor Profile" at bounding box center [226, 328] width 326 height 34
select select "0"
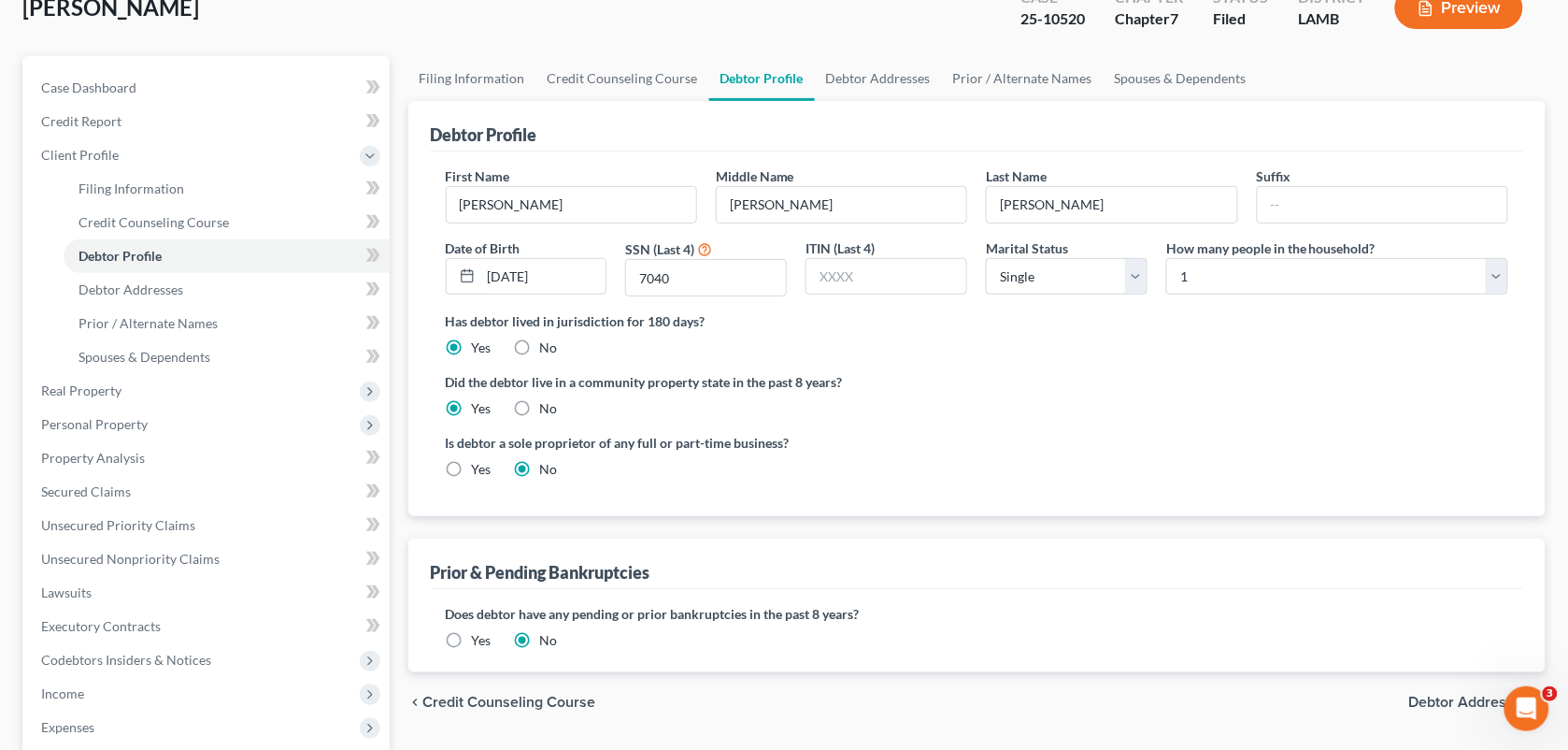
scroll to position [101, 0]
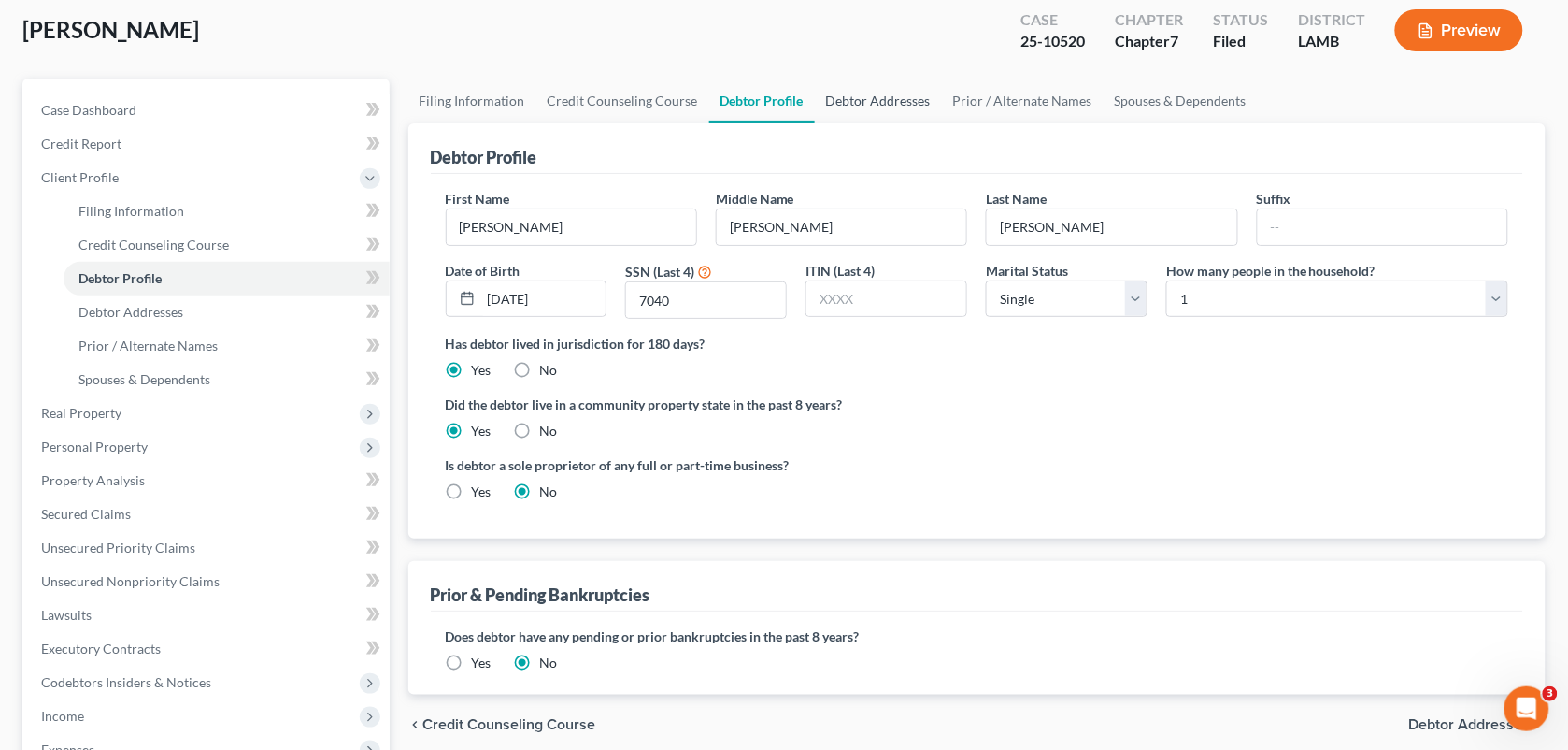
click at [870, 94] on link "Debtor Addresses" at bounding box center [878, 101] width 127 height 45
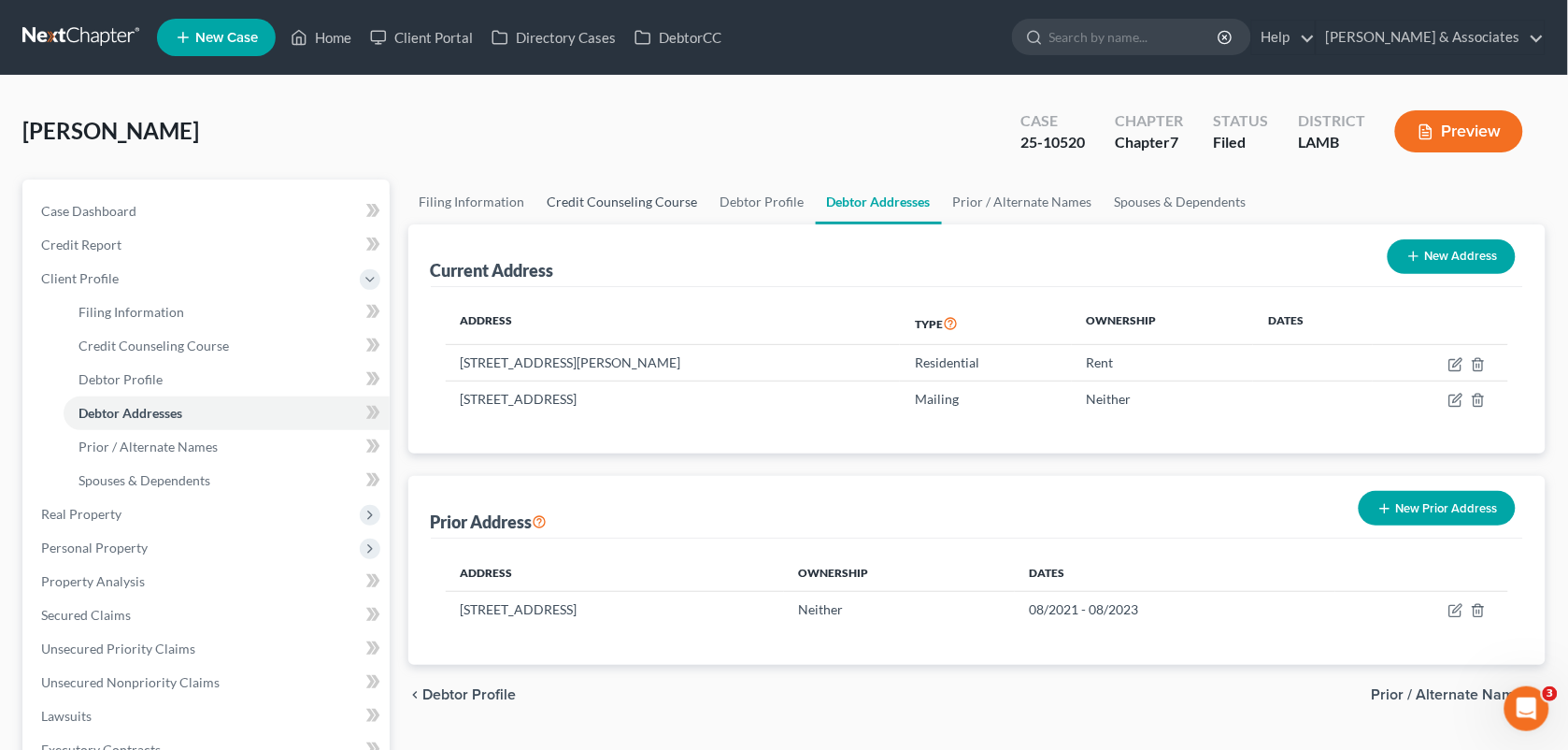
click at [593, 211] on link "Credit Counseling Course" at bounding box center [623, 203] width 173 height 45
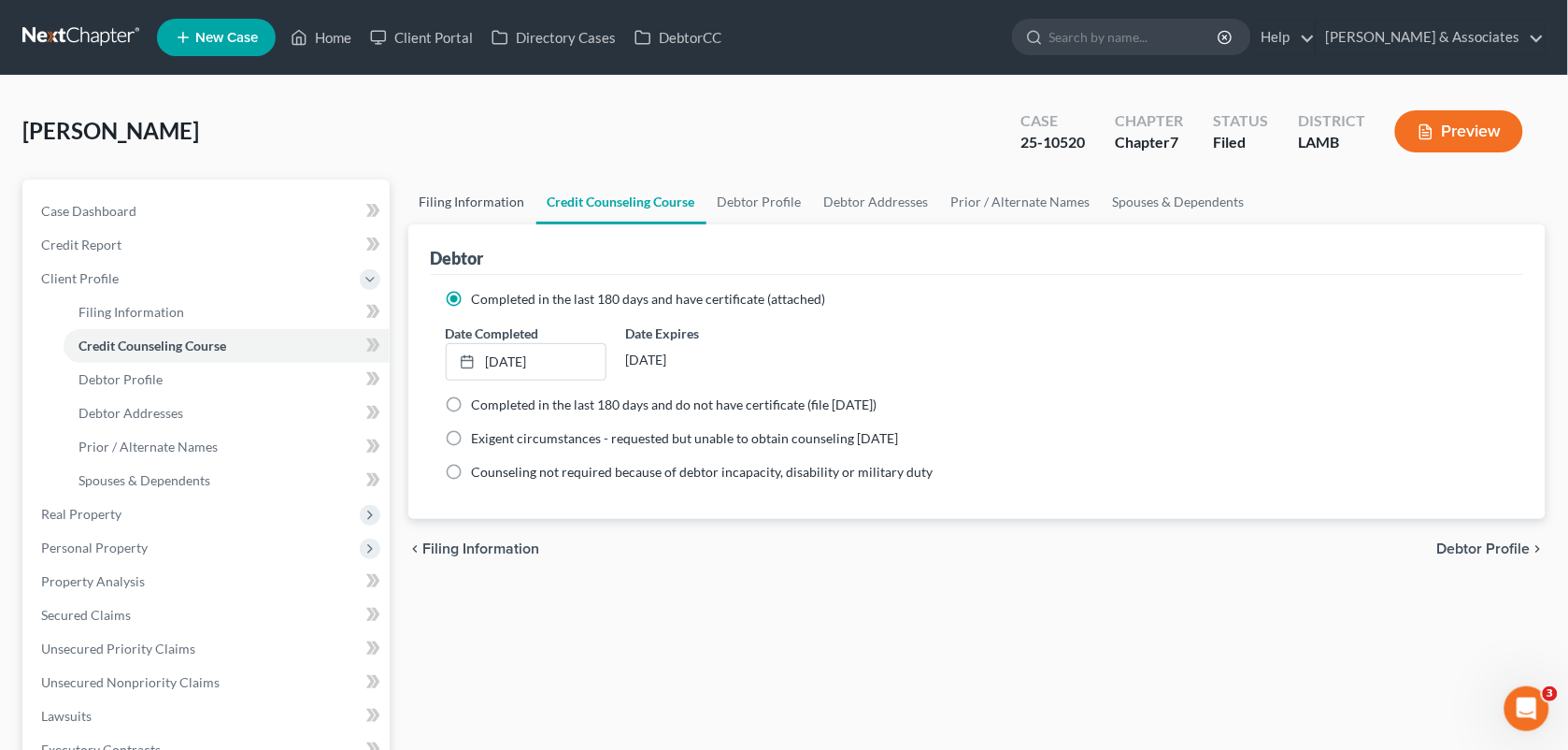
click at [505, 204] on link "Filing Information" at bounding box center [473, 203] width 128 height 45
select select "1"
select select "0"
select select "35"
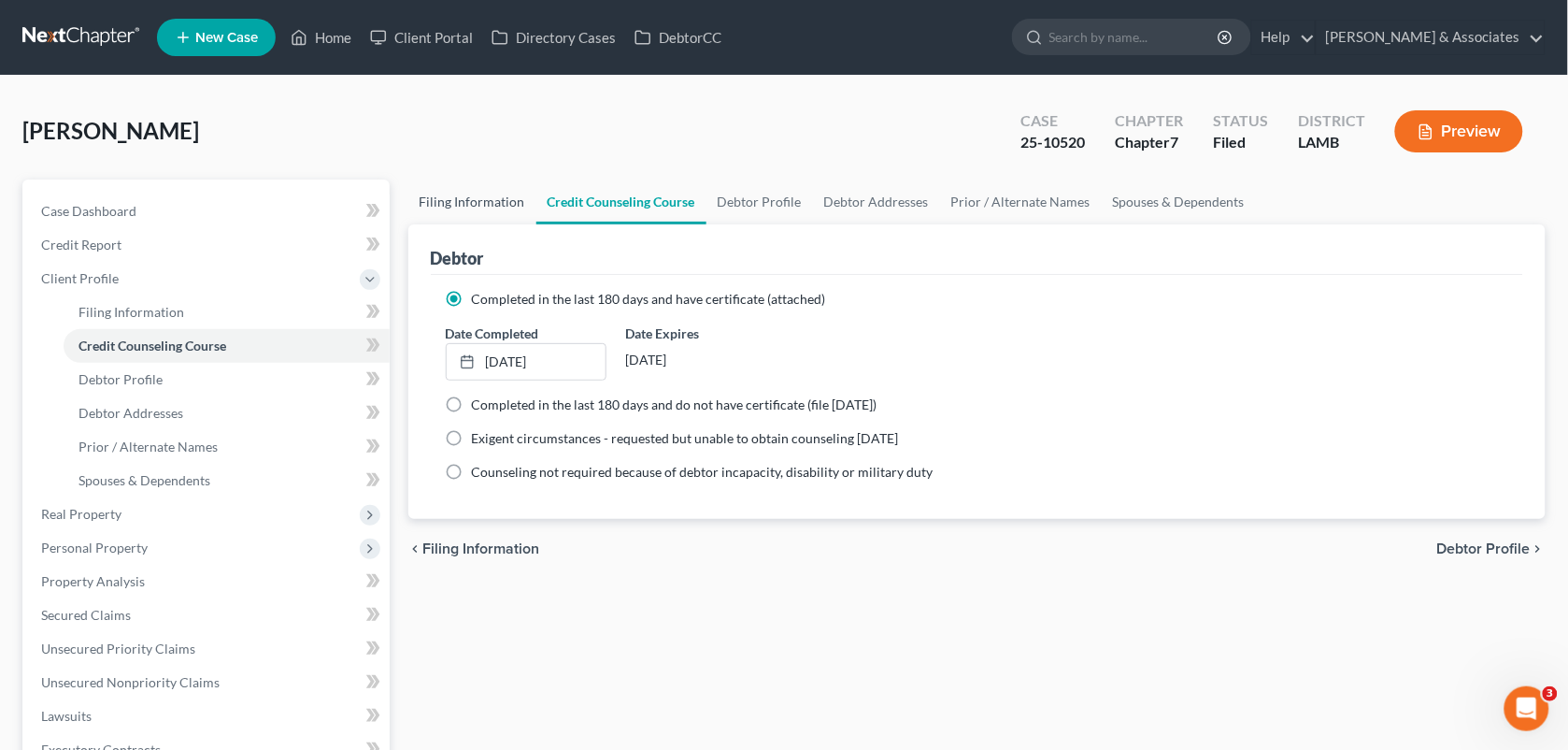
select select "0"
select select "19"
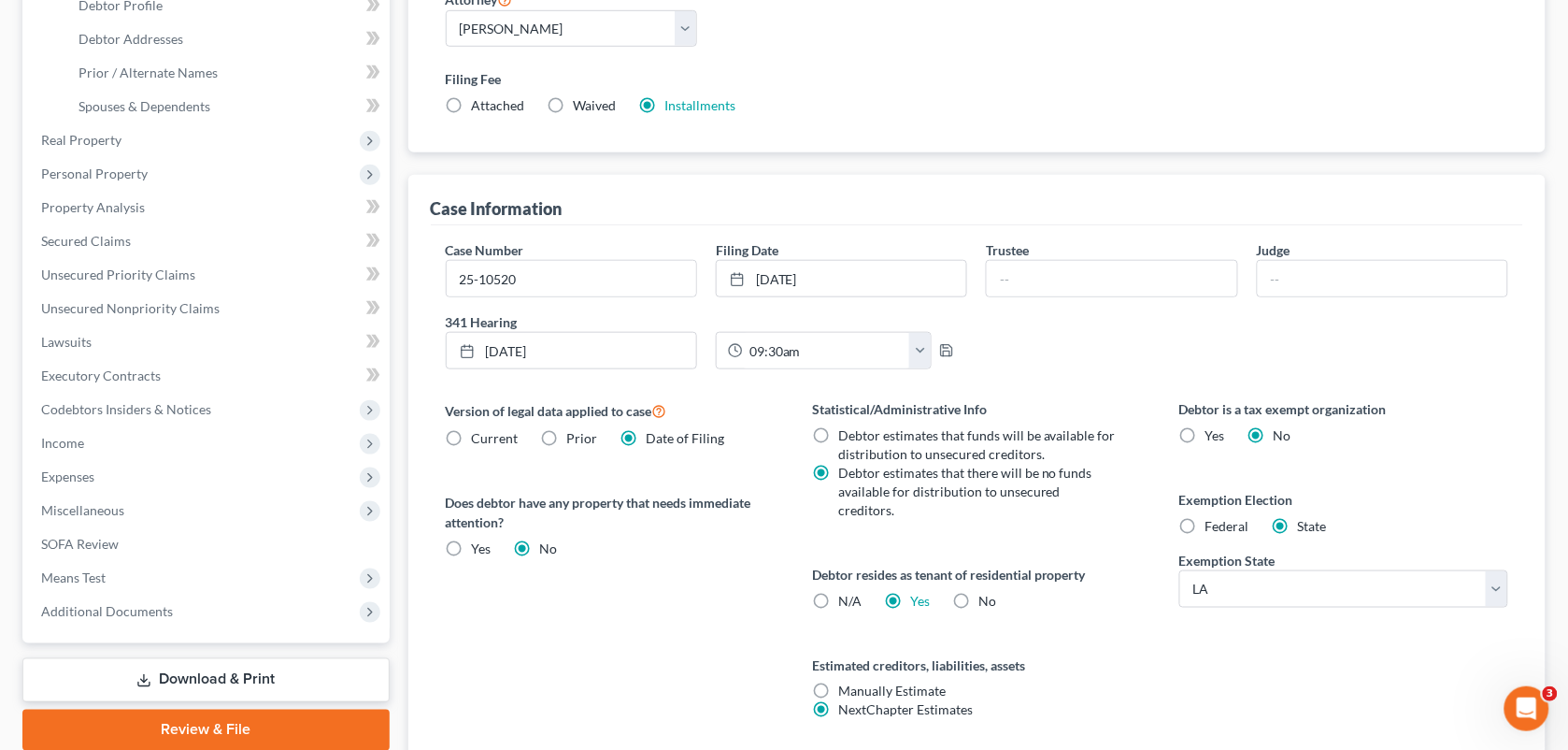
scroll to position [329, 0]
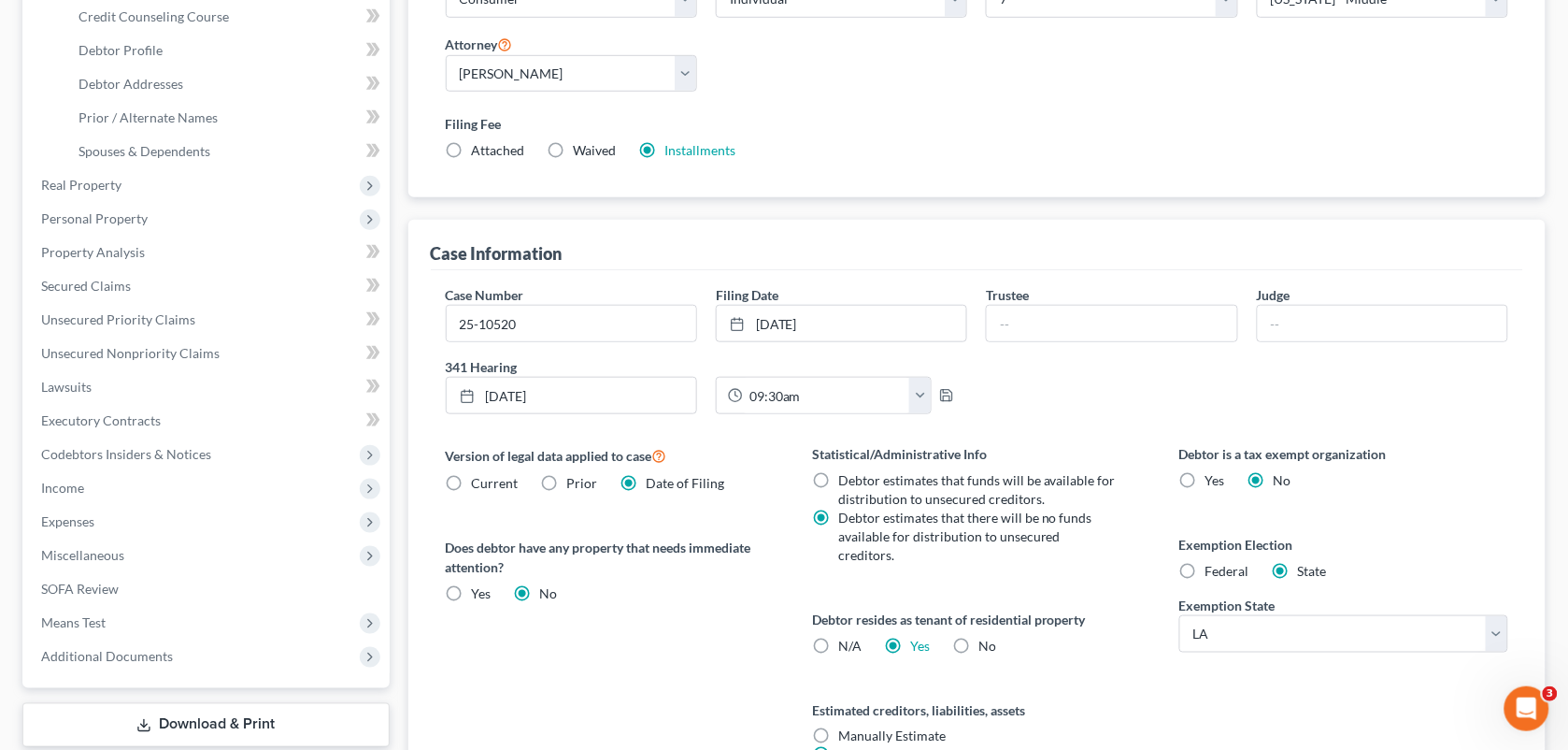
click at [1051, 393] on div "Case Number 25-10520 Filing Date [DATE] close Date [DATE] Time 12:00 AM chevron…" at bounding box center [977, 357] width 1082 height 144
click at [194, 318] on link "Unsecured Priority Claims" at bounding box center [208, 319] width 364 height 34
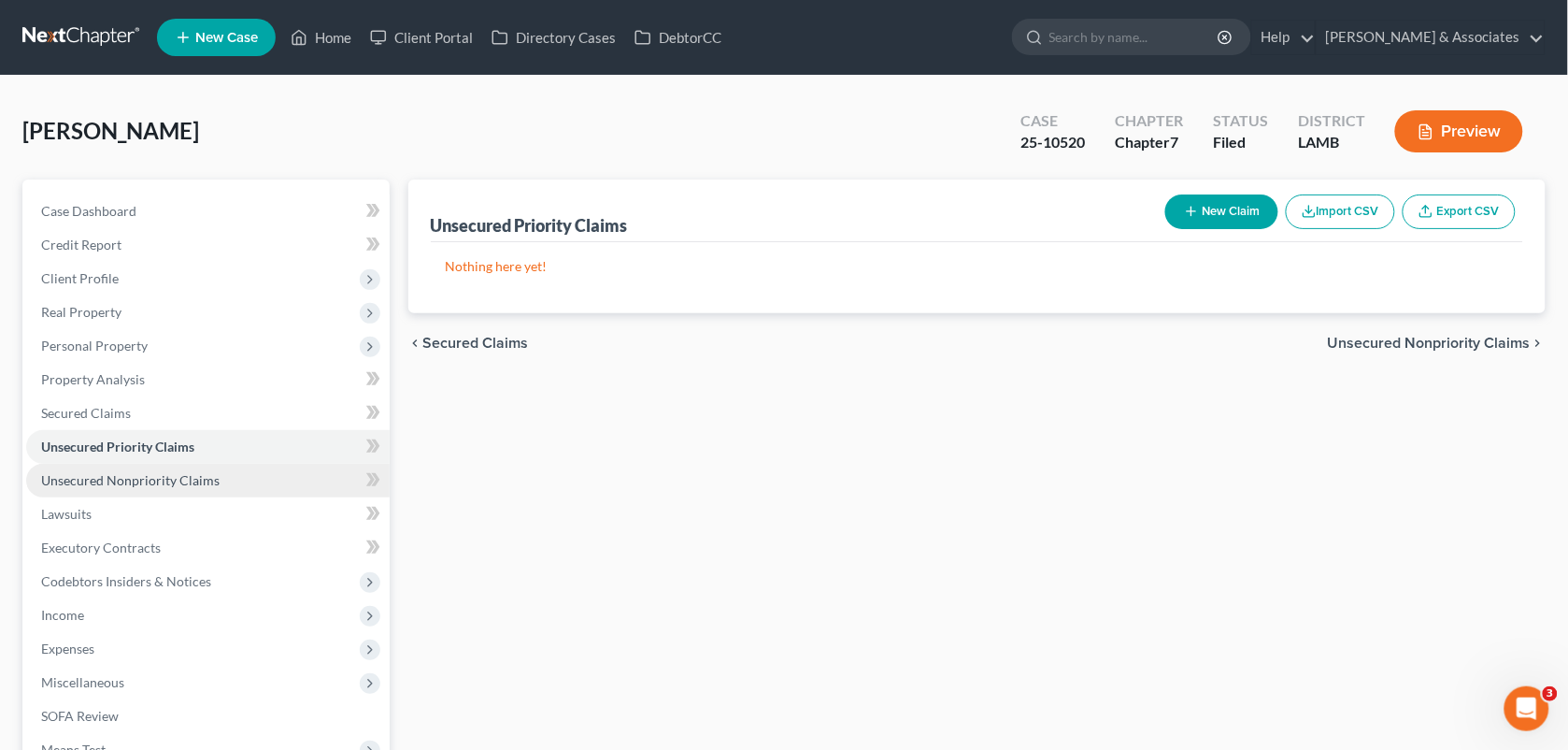
click at [173, 472] on span "Unsecured Nonpriority Claims" at bounding box center [131, 480] width 179 height 16
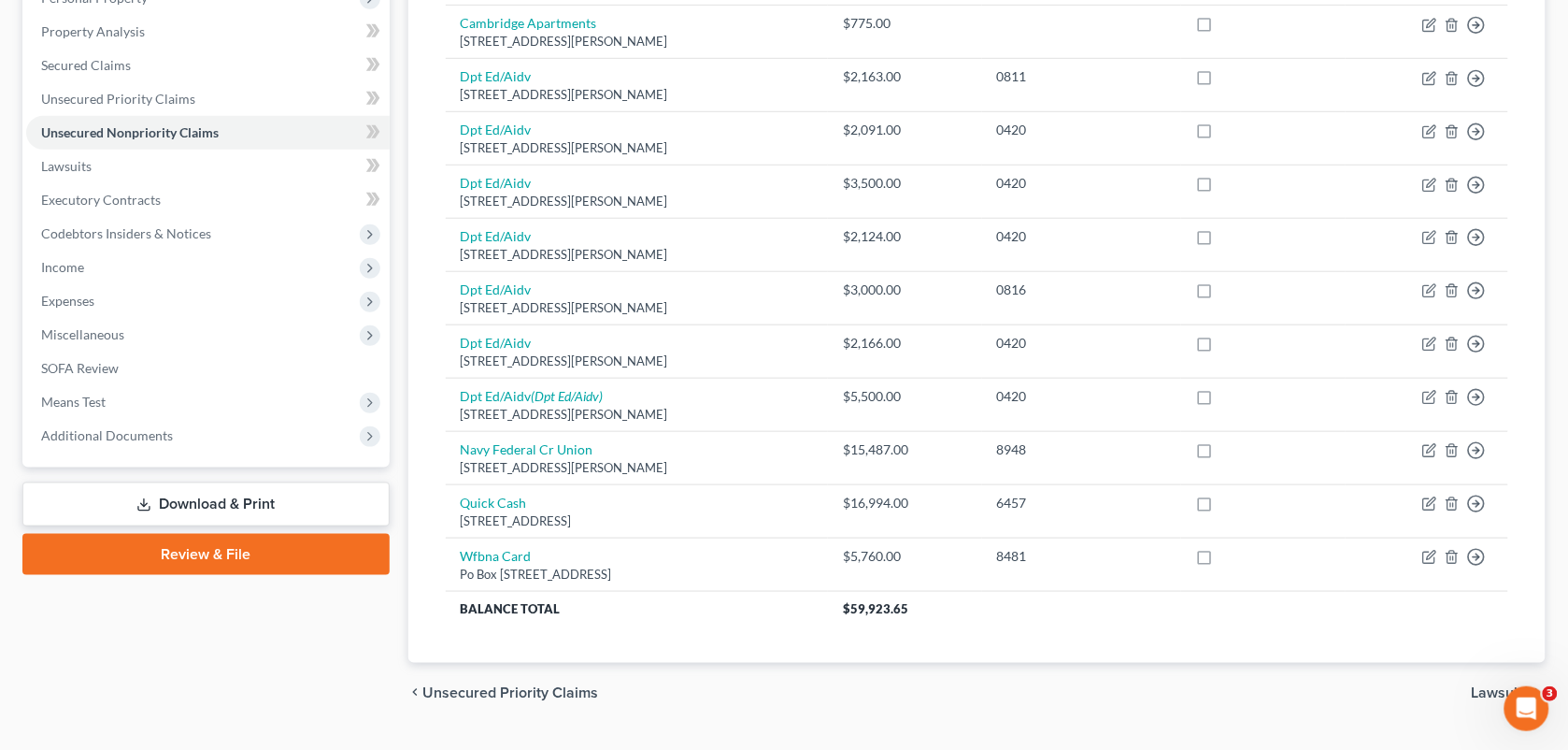
scroll to position [351, 0]
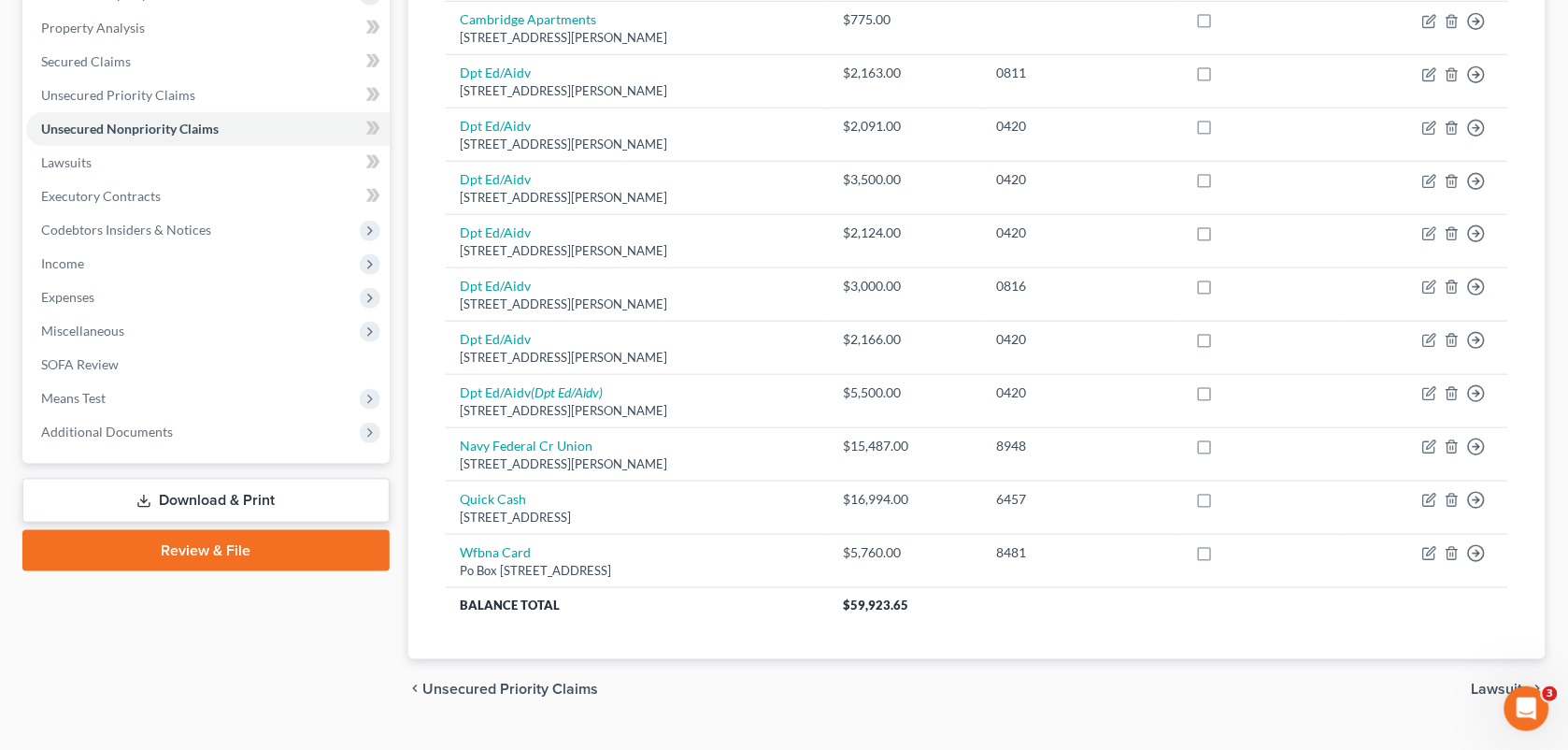
click at [417, 628] on div "Unsecured Nonpriority Claims New Claim Import CSV Export CSV Delete All Credito…" at bounding box center [978, 243] width 1139 height 831
click at [161, 423] on span "Additional Documents" at bounding box center [107, 431] width 132 height 16
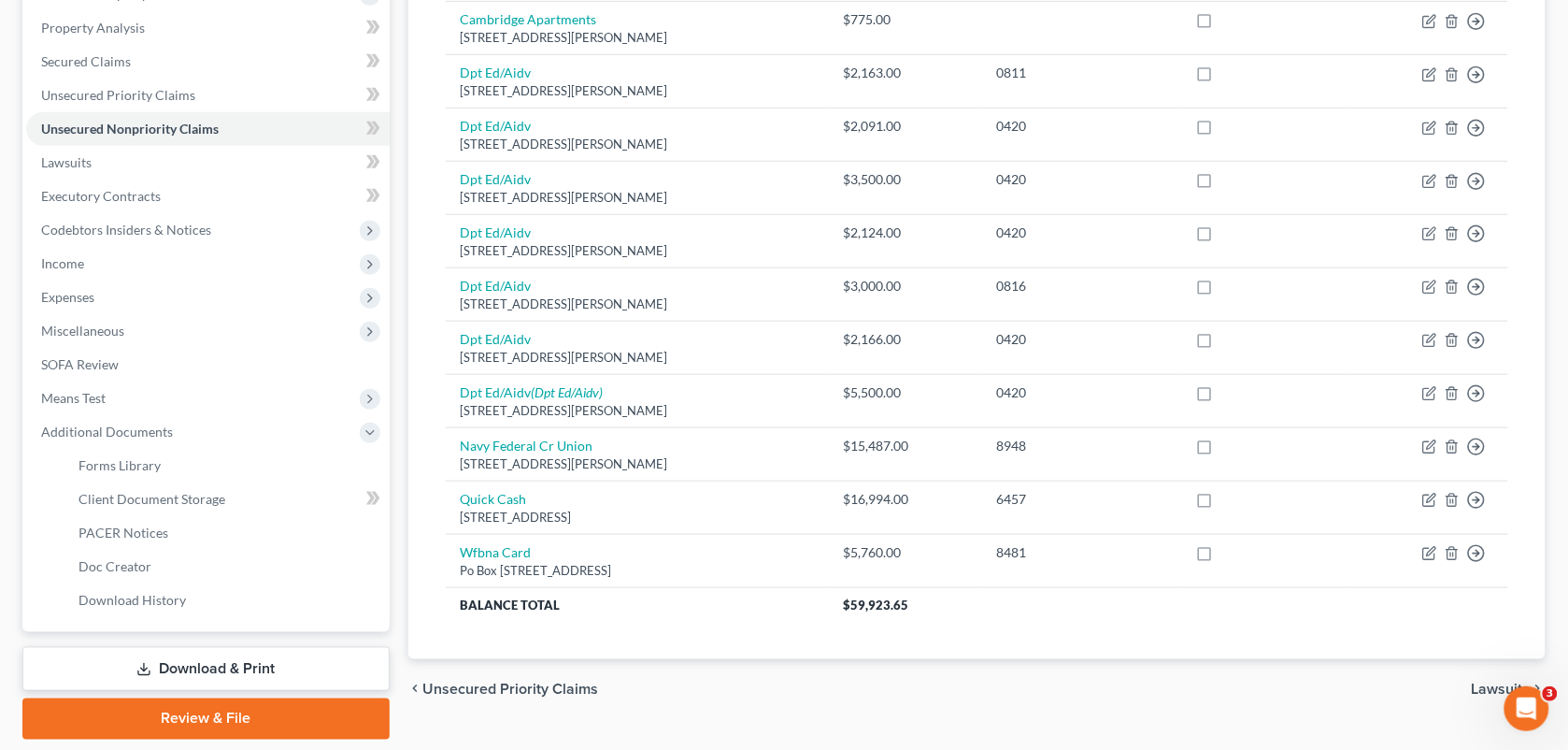
click at [720, 719] on div "chevron_left Unsecured Priority Claims Lawsuits chevron_right" at bounding box center [978, 690] width 1139 height 60
click at [1109, 702] on div "chevron_left Unsecured Priority Claims Lawsuits chevron_right" at bounding box center [978, 690] width 1139 height 60
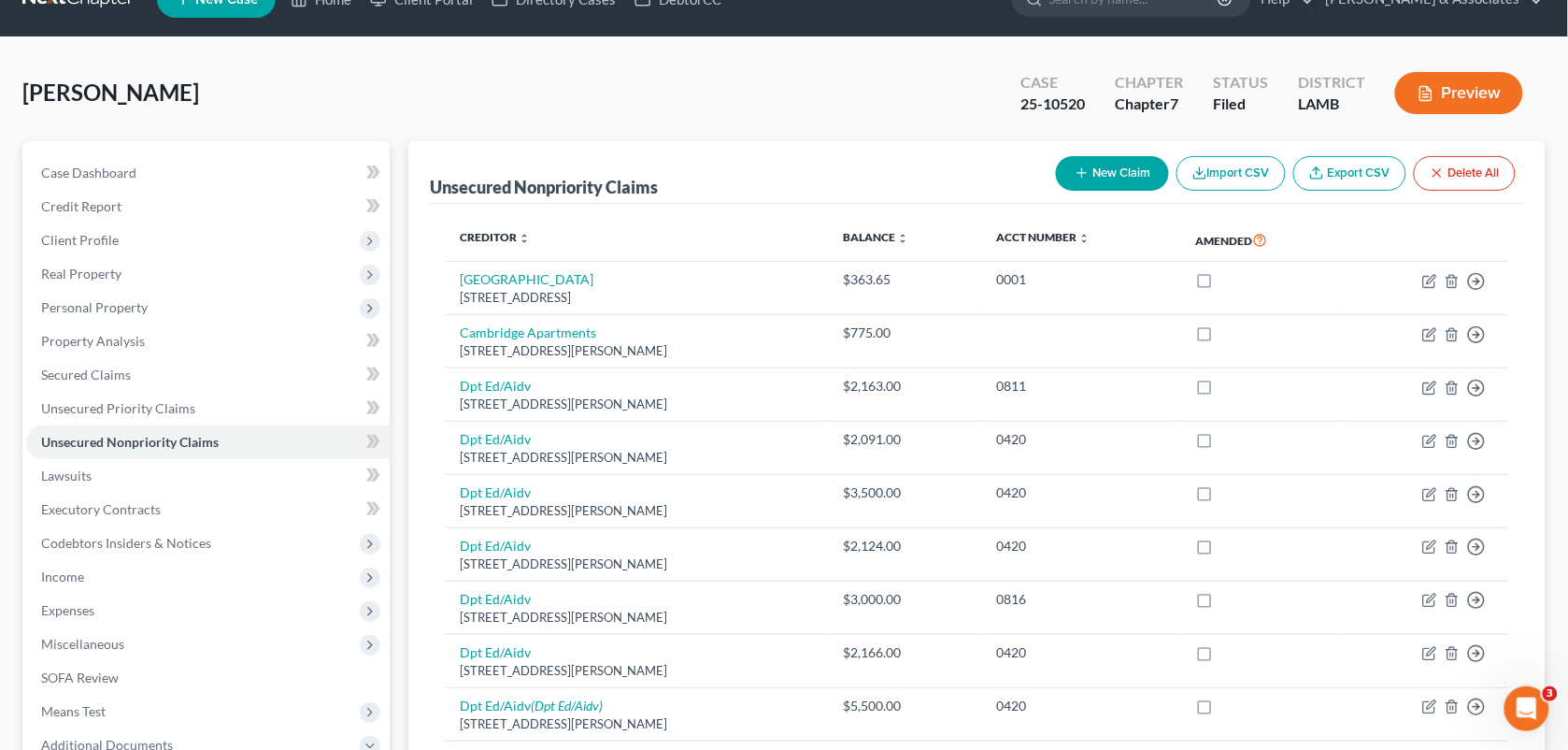
scroll to position [9, 0]
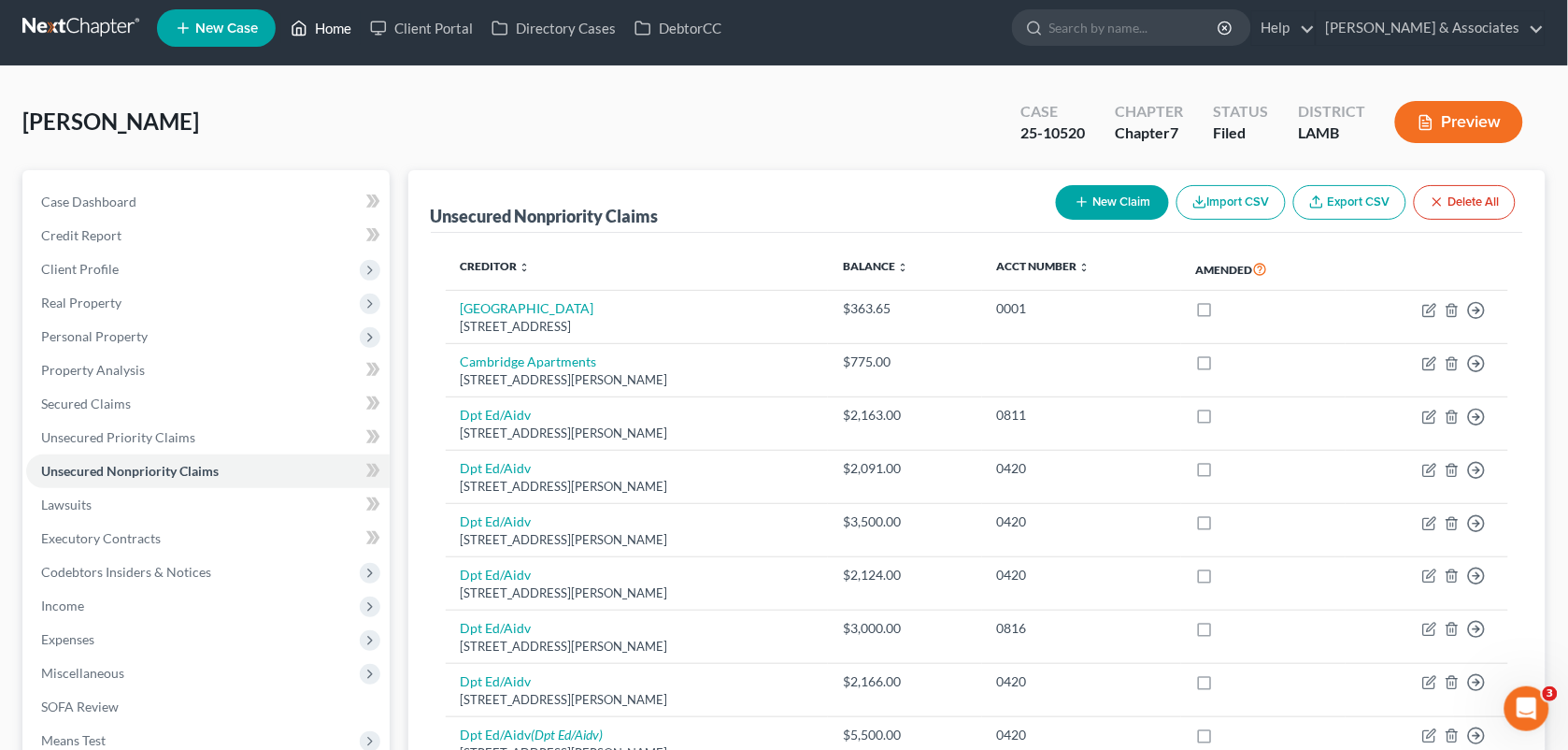
click at [323, 38] on link "Home" at bounding box center [321, 28] width 79 height 34
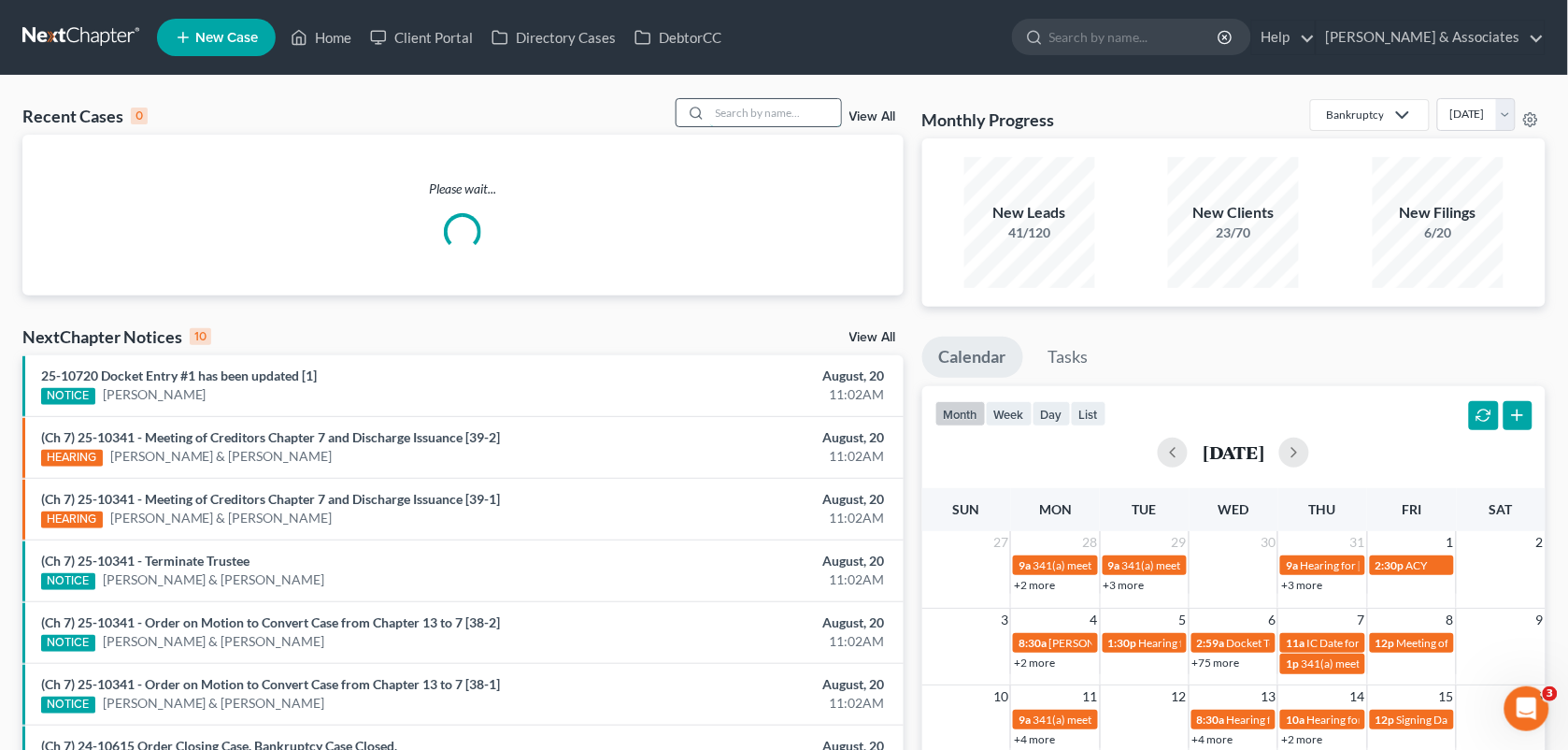
click at [772, 122] on input "search" at bounding box center [775, 112] width 131 height 27
paste input "[PERSON_NAME]"
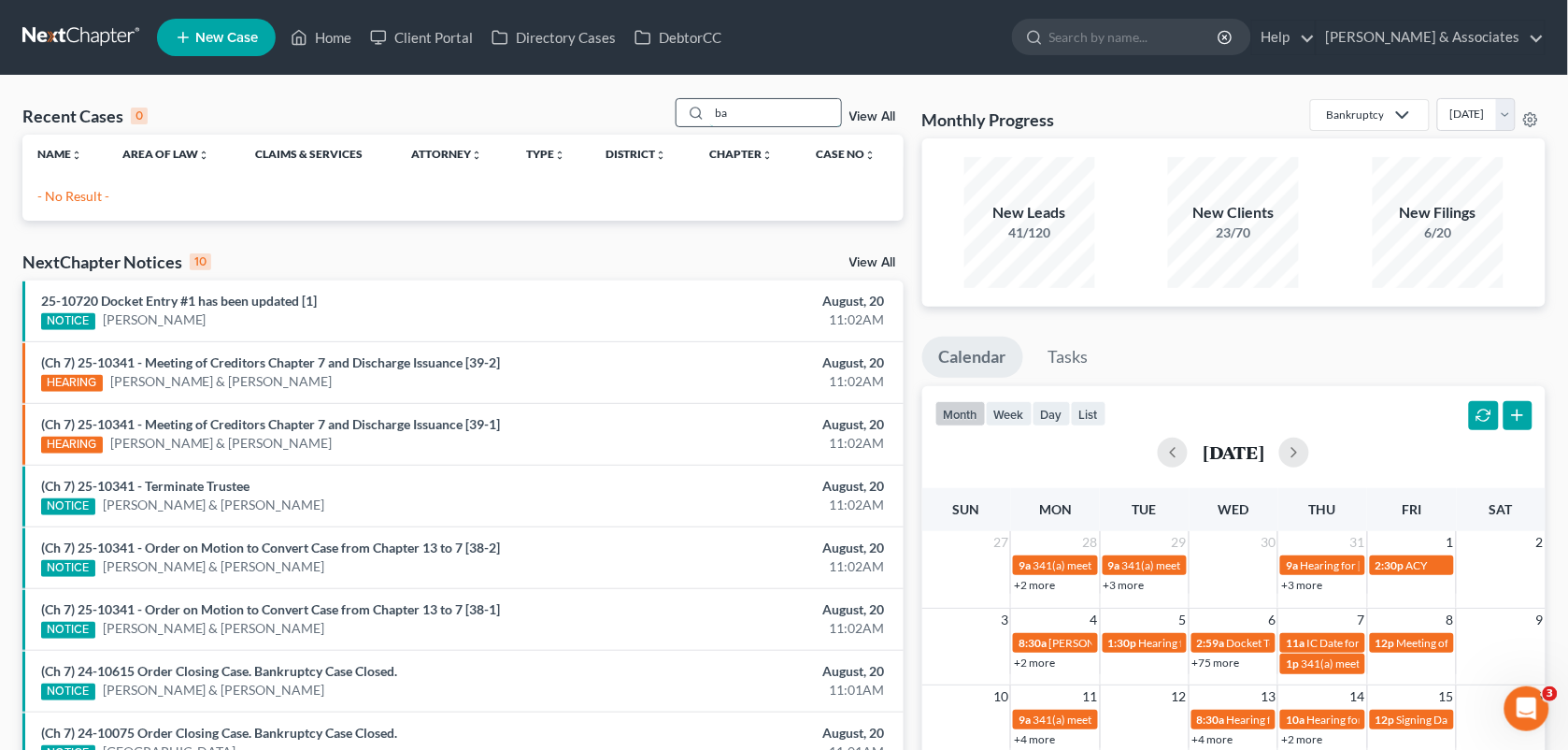
type input "b"
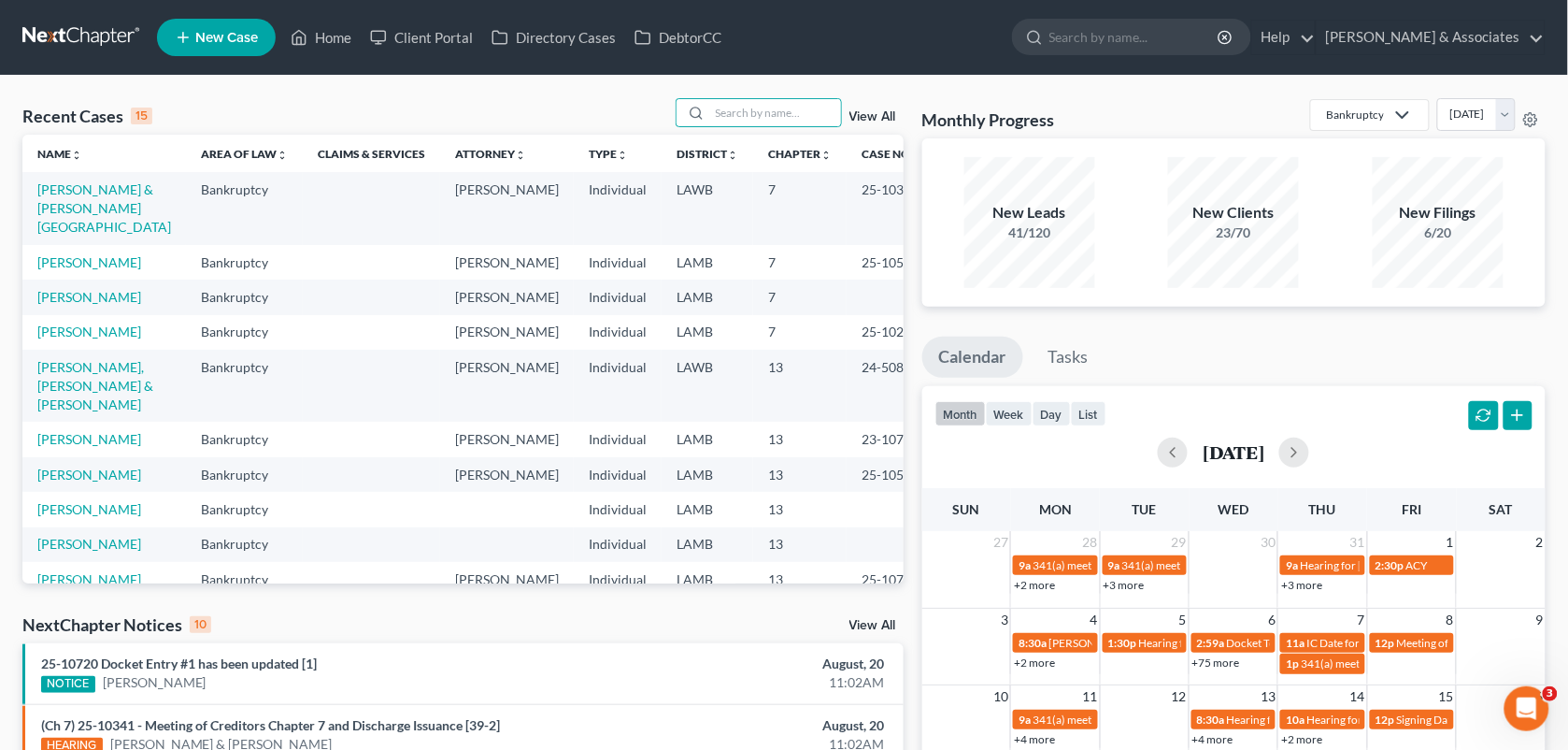
click at [579, 95] on div "Recent Cases 15 View All Name unfold_more expand_more expand_less Area of Law u…" at bounding box center [784, 693] width 1568 height 1236
